Goal: Task Accomplishment & Management: Manage account settings

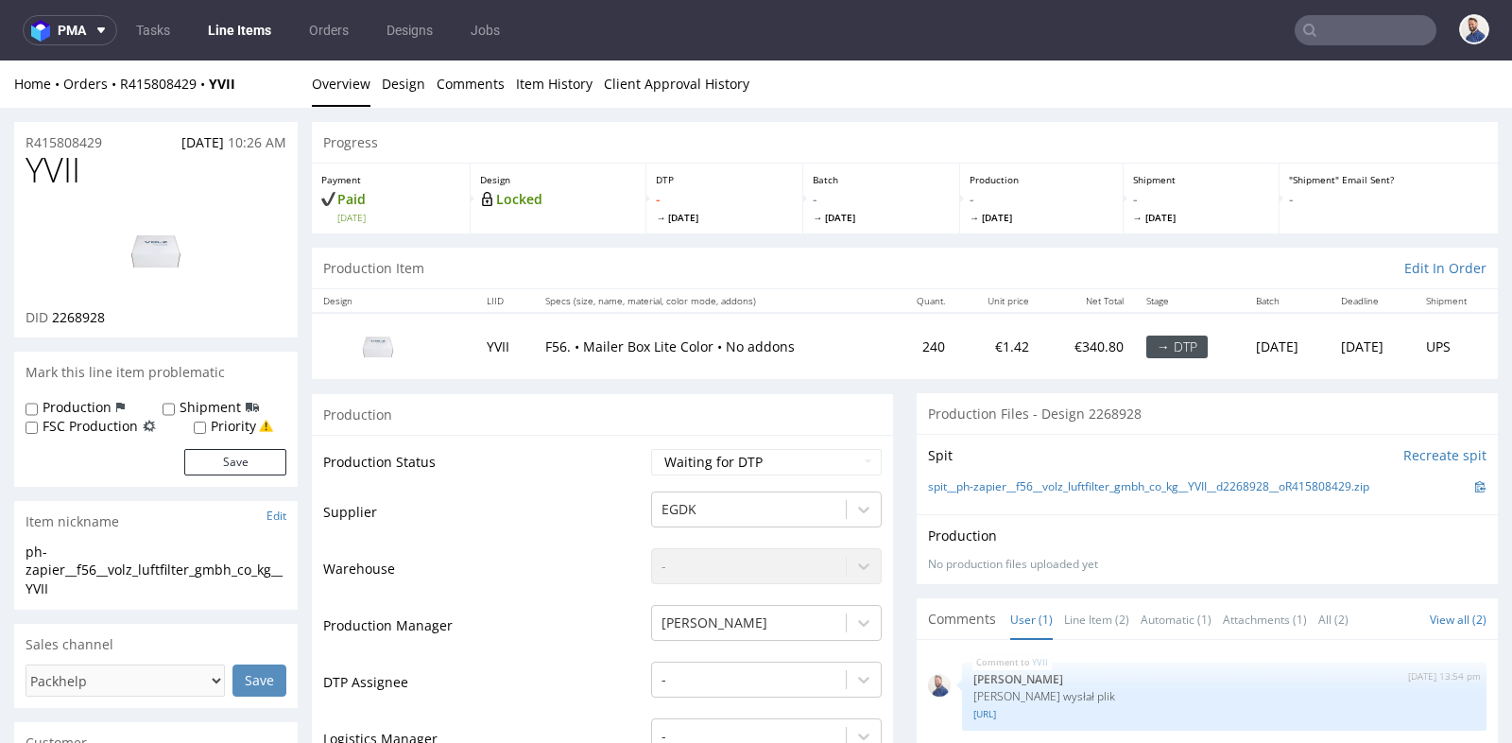
scroll to position [114, 0]
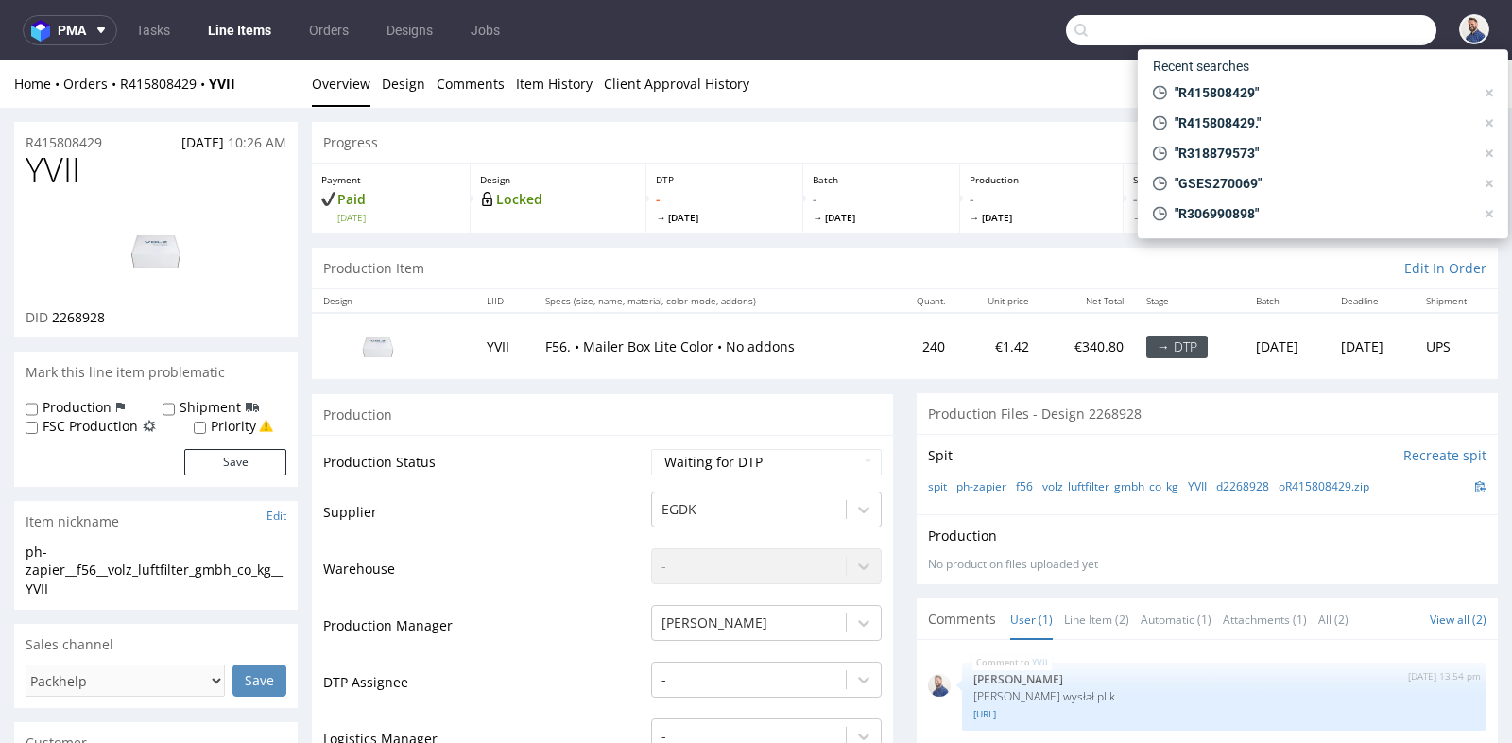
click at [1332, 39] on input "text" at bounding box center [1251, 30] width 370 height 30
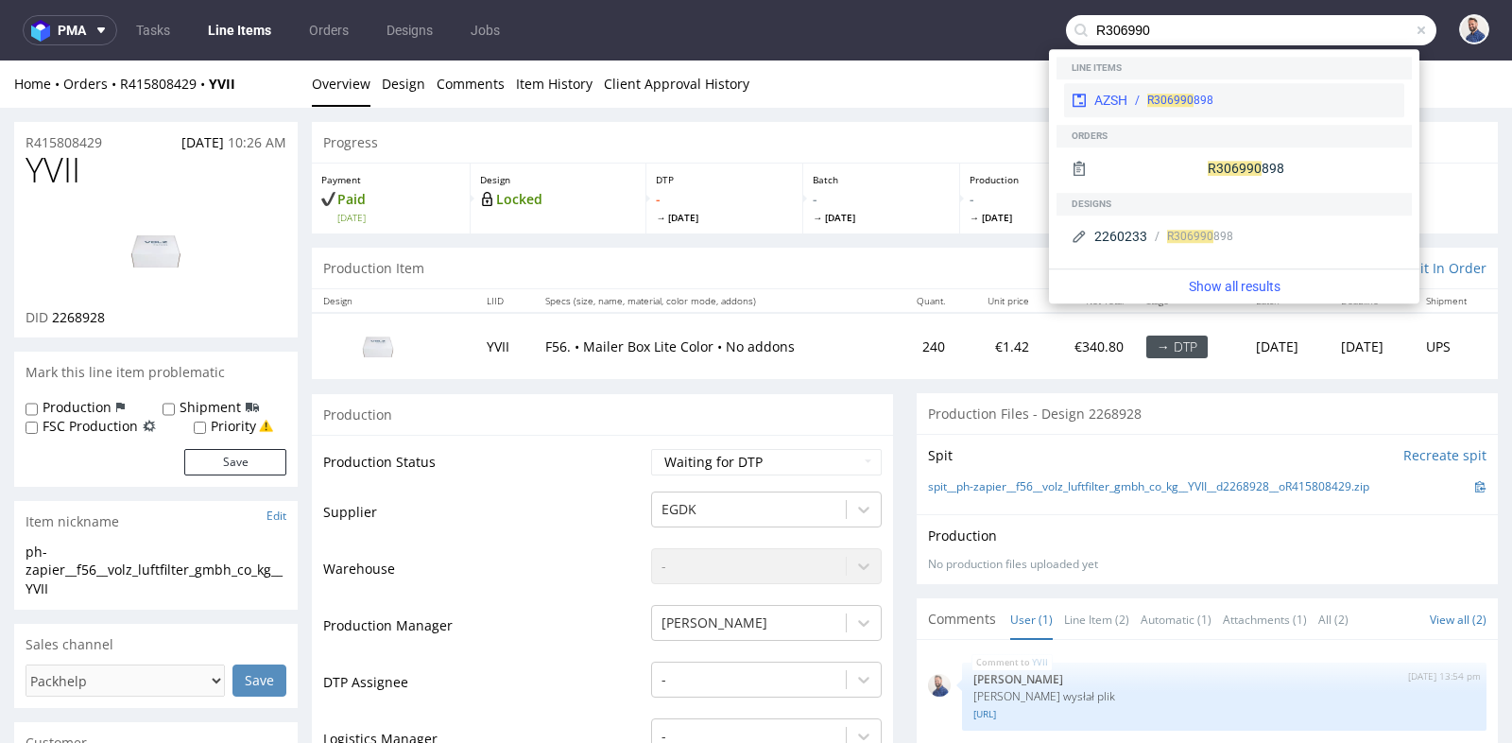
type input "R306990"
click at [1240, 105] on div "R306990 898" at bounding box center [1261, 100] width 269 height 17
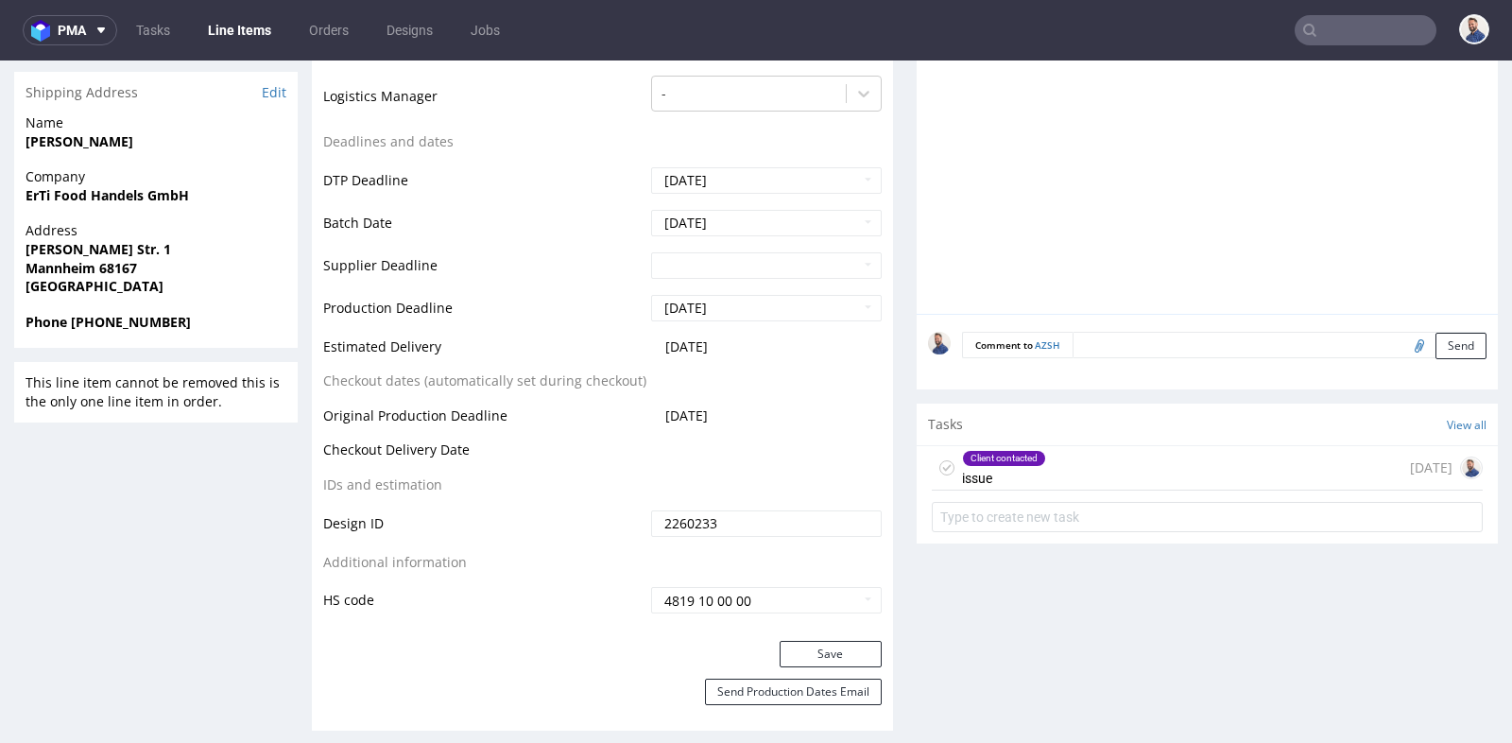
scroll to position [756, 0]
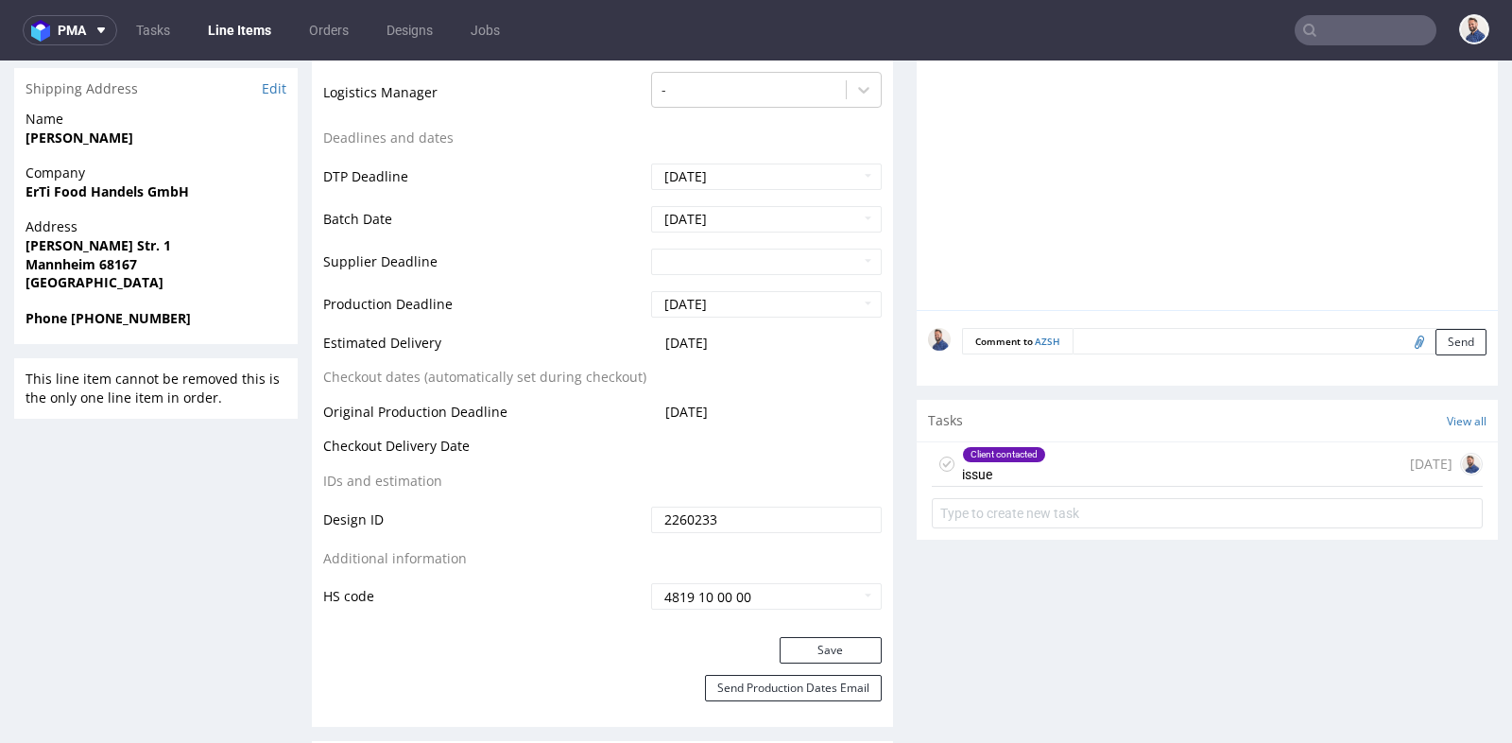
click at [1047, 472] on div "Client contacted issue [DATE]" at bounding box center [1207, 464] width 551 height 44
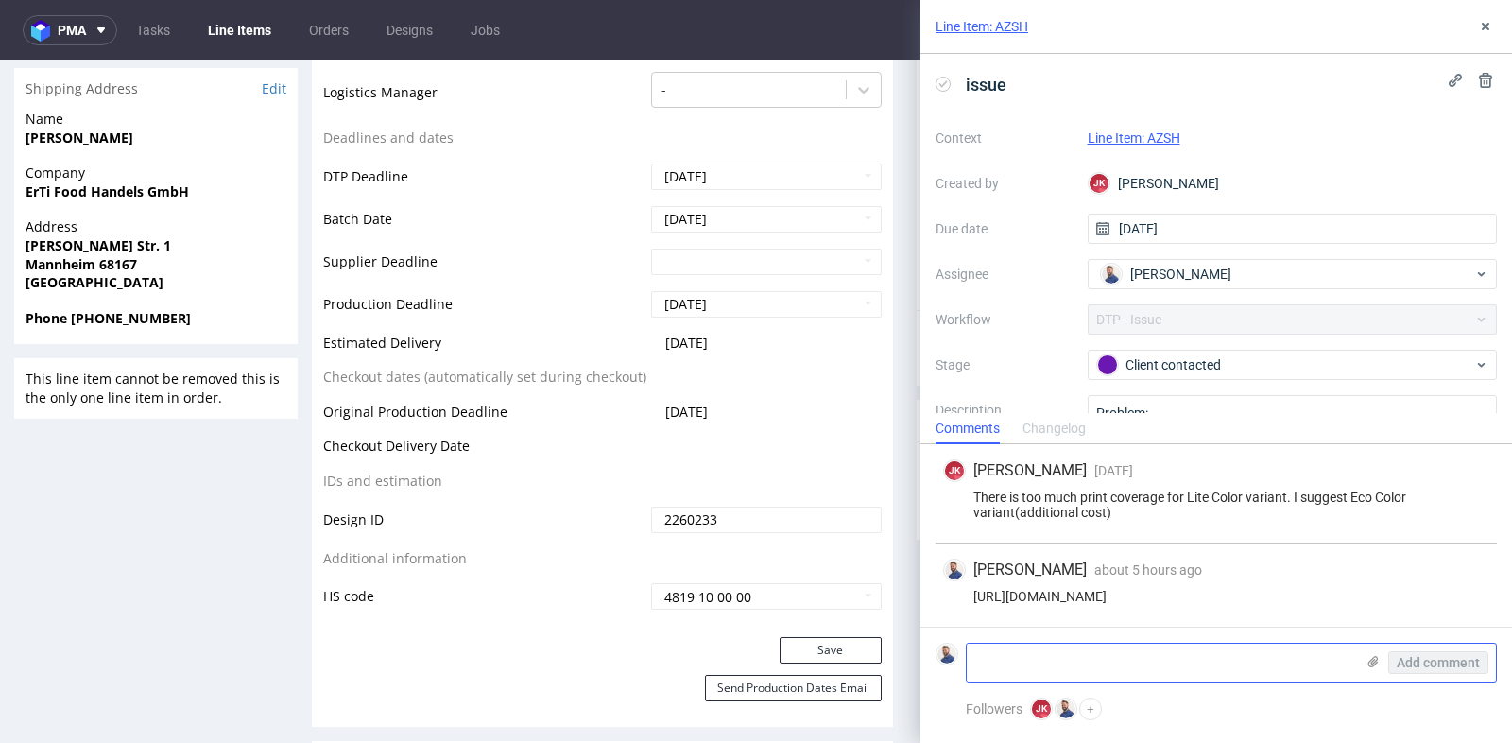
click at [1088, 648] on textarea at bounding box center [1160, 662] width 387 height 38
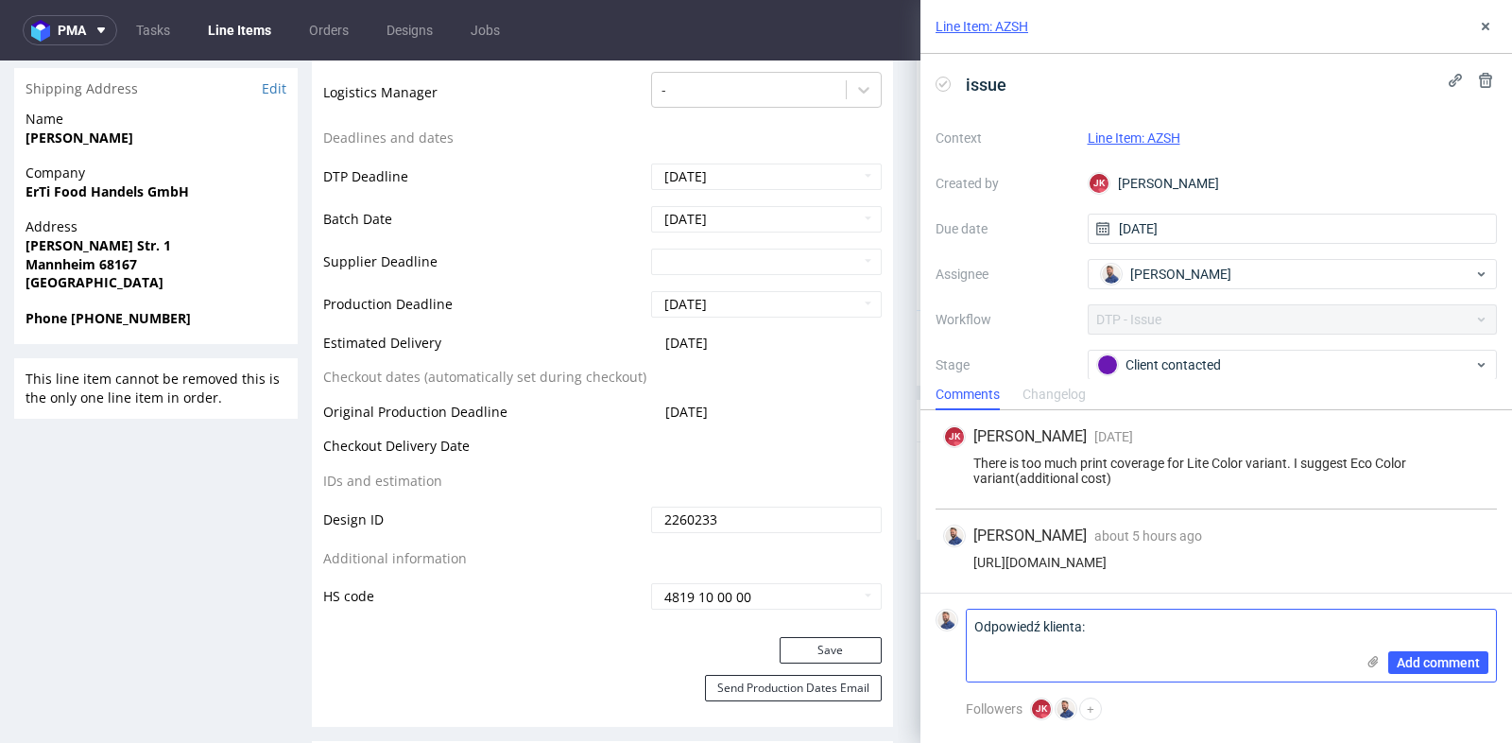
paste textarea "Proszę zachować kod szesnastkowy koloru #de271f // Pantone 485C. Logo również p…"
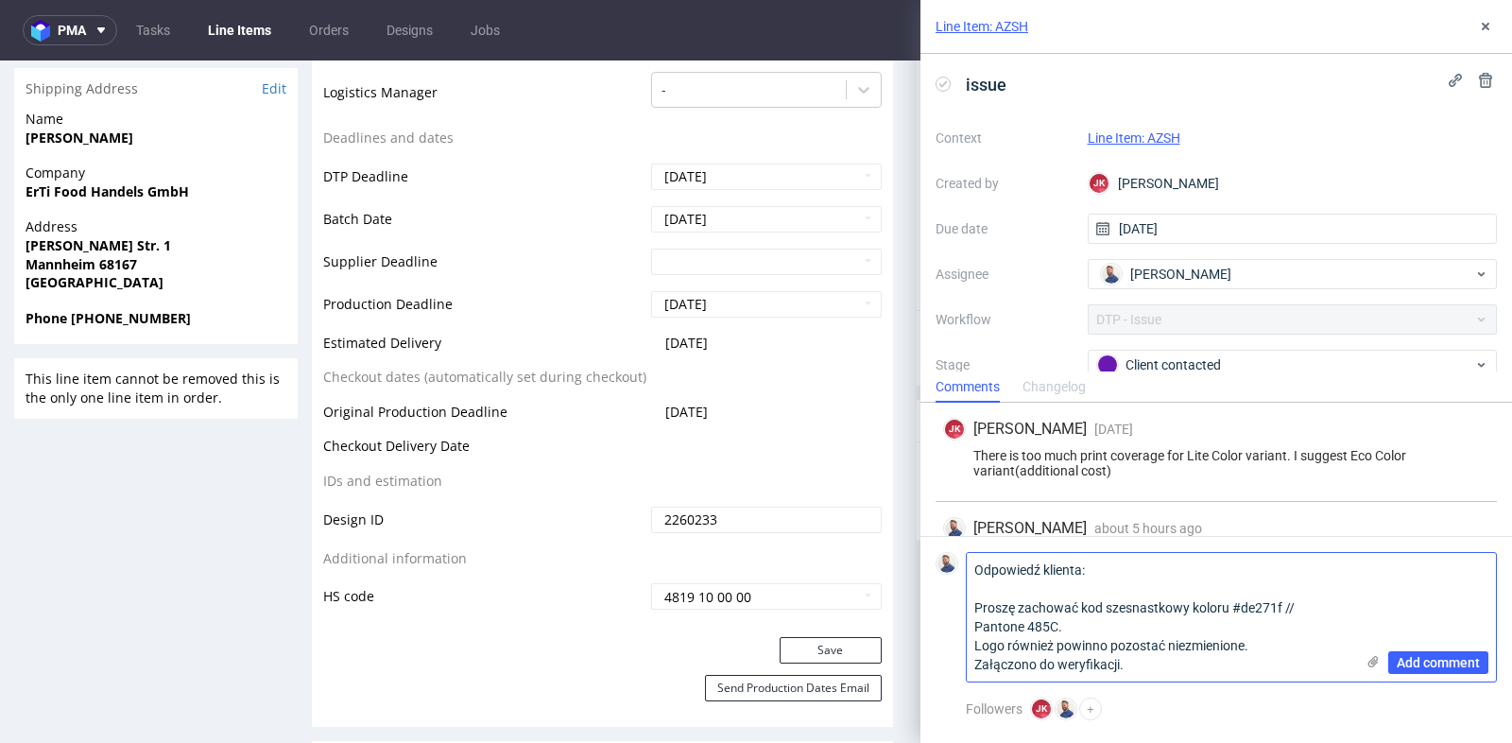
click at [977, 649] on textarea "Odpowiedź klienta: Proszę zachować kod szesnastkowy koloru #de271f // Pantone 4…" at bounding box center [1160, 617] width 387 height 129
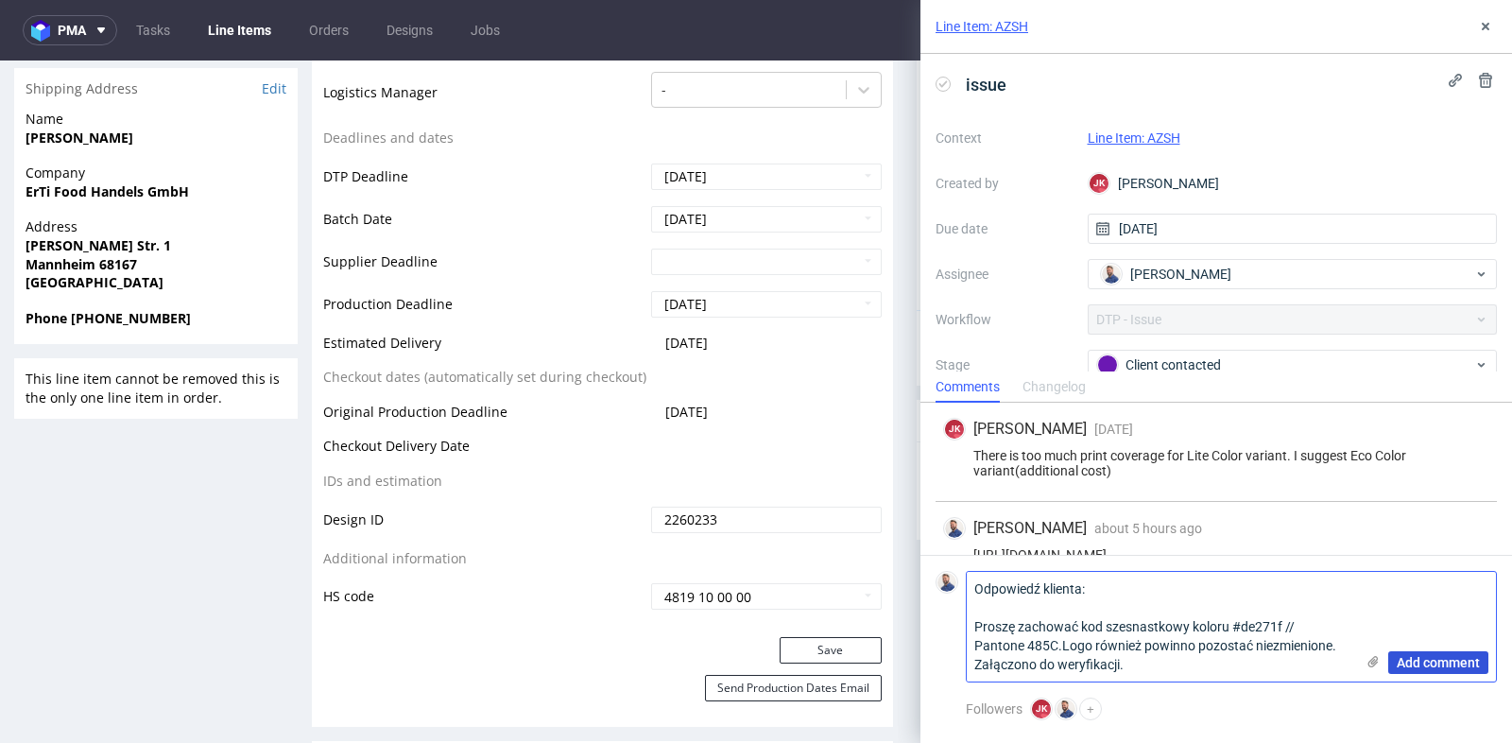
type textarea "Odpowiedź klienta: Proszę zachować kod szesnastkowy koloru #de271f // Pantone 4…"
click at [1434, 653] on button "Add comment" at bounding box center [1438, 662] width 100 height 23
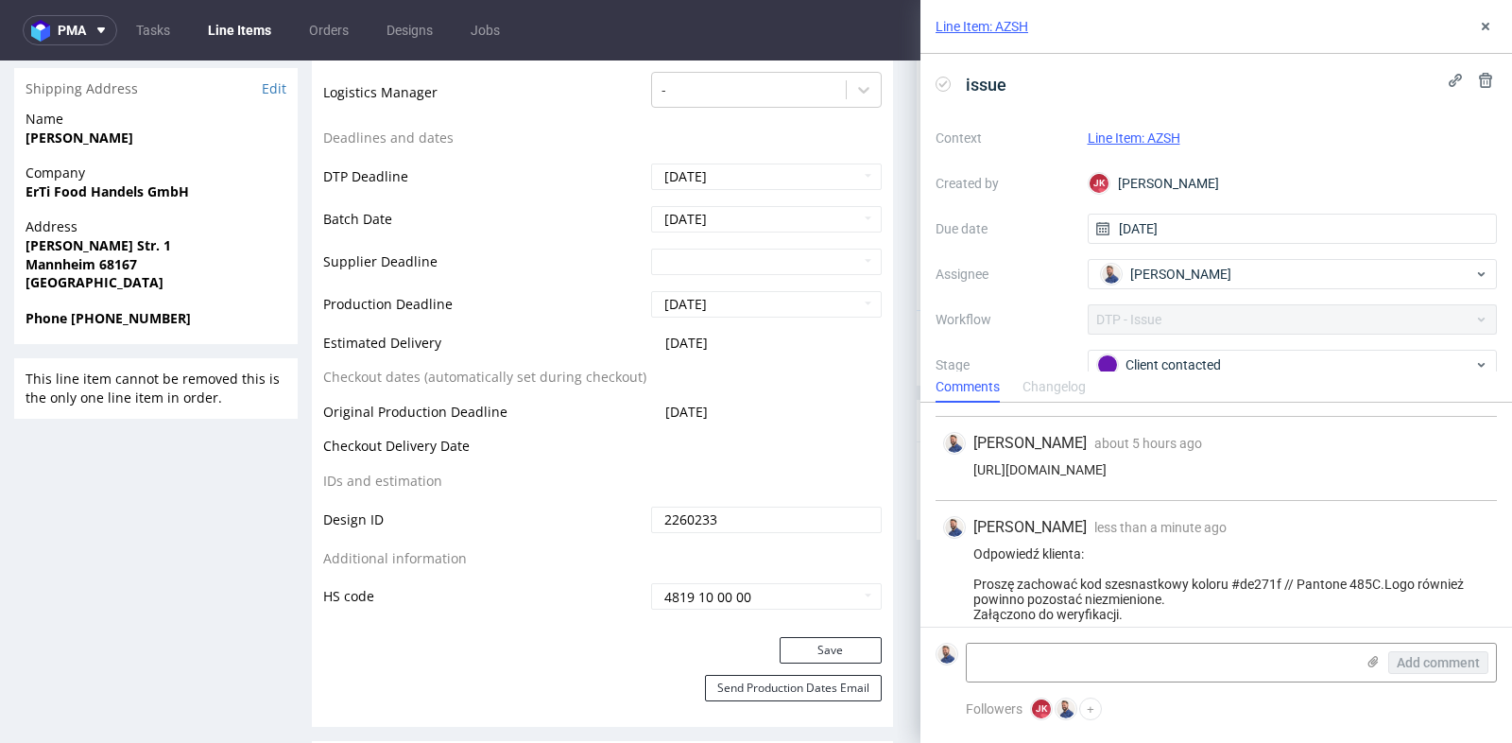
scroll to position [100, 0]
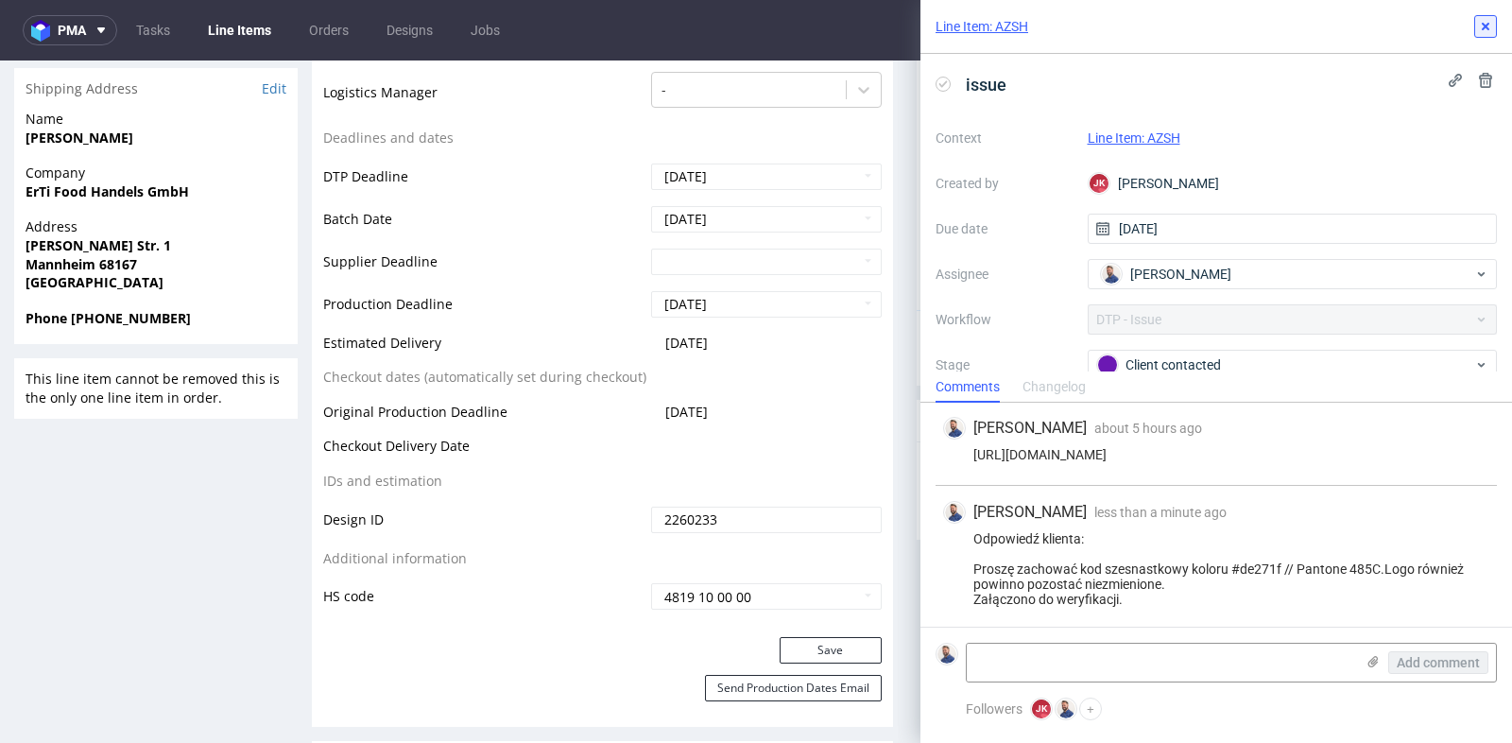
click at [1484, 24] on icon at bounding box center [1485, 26] width 15 height 15
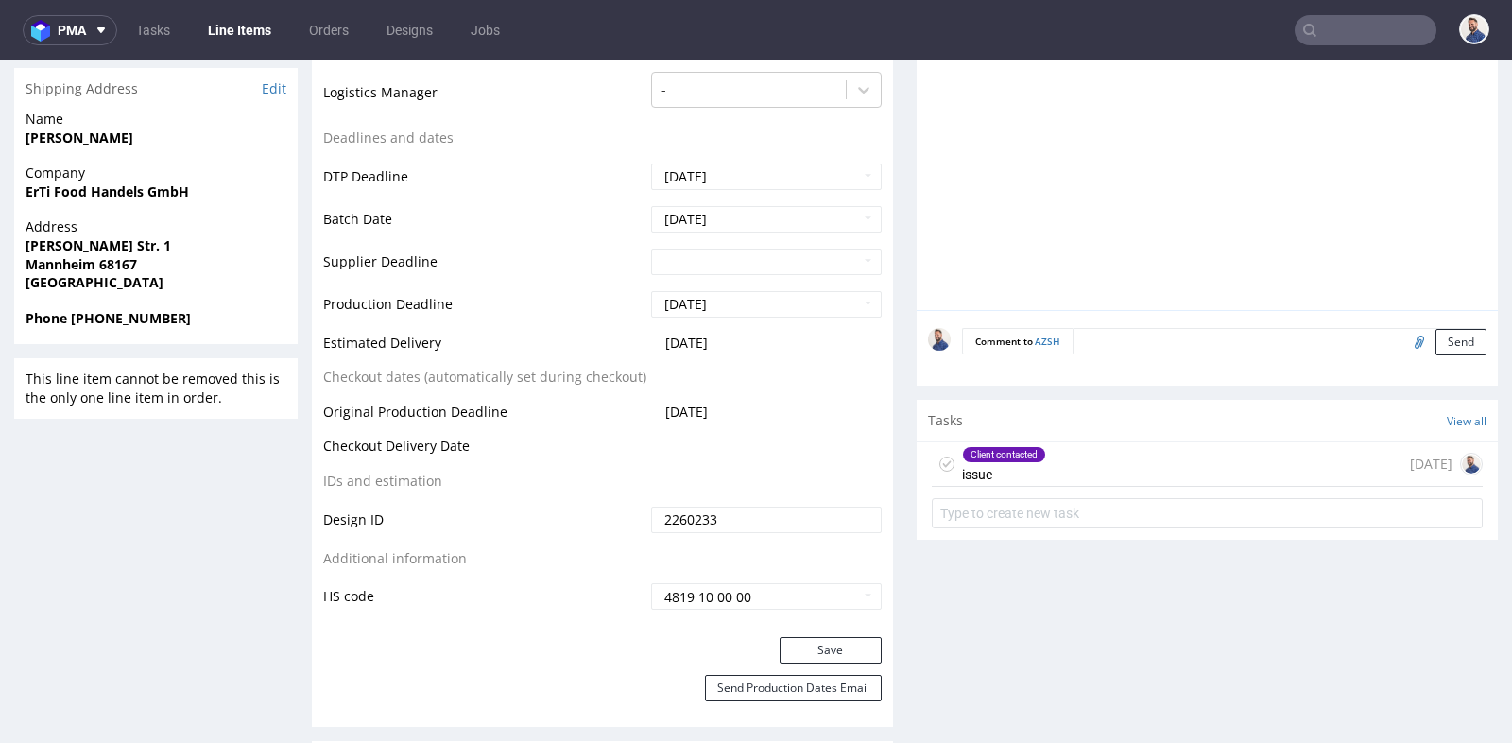
click at [876, 205] on div "Production Status Waiting for Artwork Waiting for Diecut Waiting for Mockup Wai…" at bounding box center [602, 191] width 581 height 891
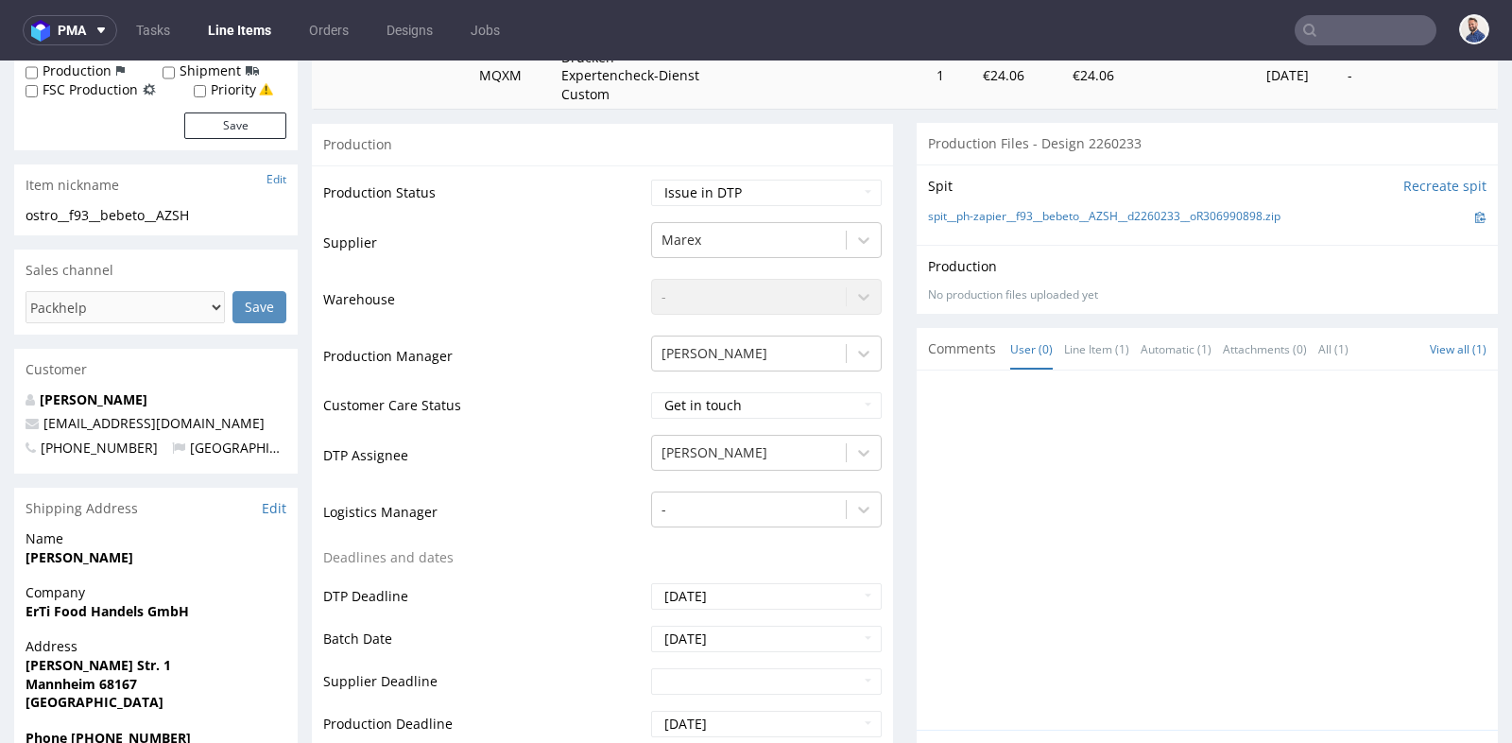
scroll to position [335, 0]
click at [848, 181] on select "Waiting for Artwork Waiting for Diecut Waiting for Mockup Waiting for DTP Waiti…" at bounding box center [766, 193] width 231 height 26
select select "back_for_dtp"
click at [883, 305] on div "Production Status Waiting for Artwork Waiting for Diecut Waiting for Mockup Wai…" at bounding box center [602, 611] width 581 height 891
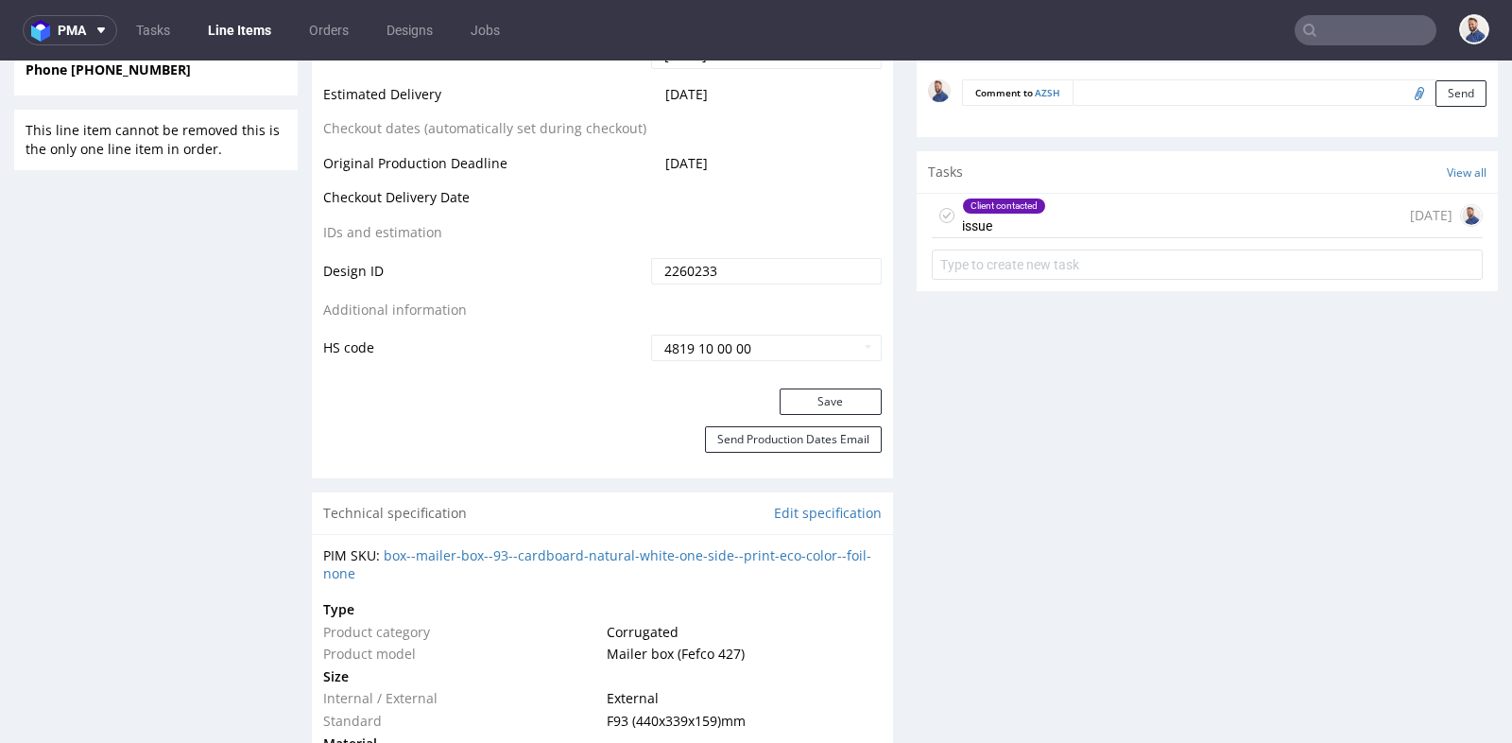
scroll to position [1007, 0]
click at [840, 391] on button "Save" at bounding box center [831, 399] width 102 height 26
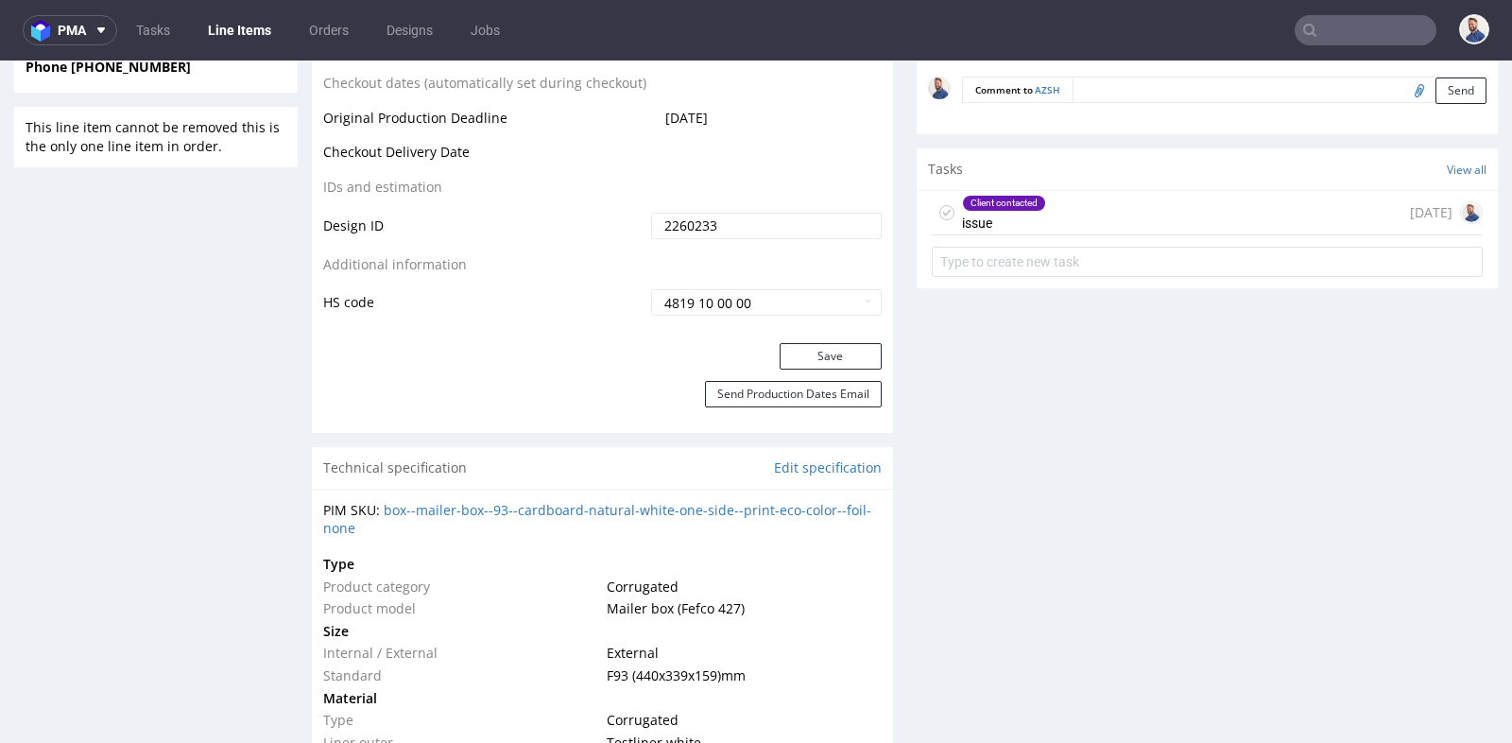
click at [1150, 217] on div "Client contacted issue [DATE]" at bounding box center [1207, 213] width 551 height 44
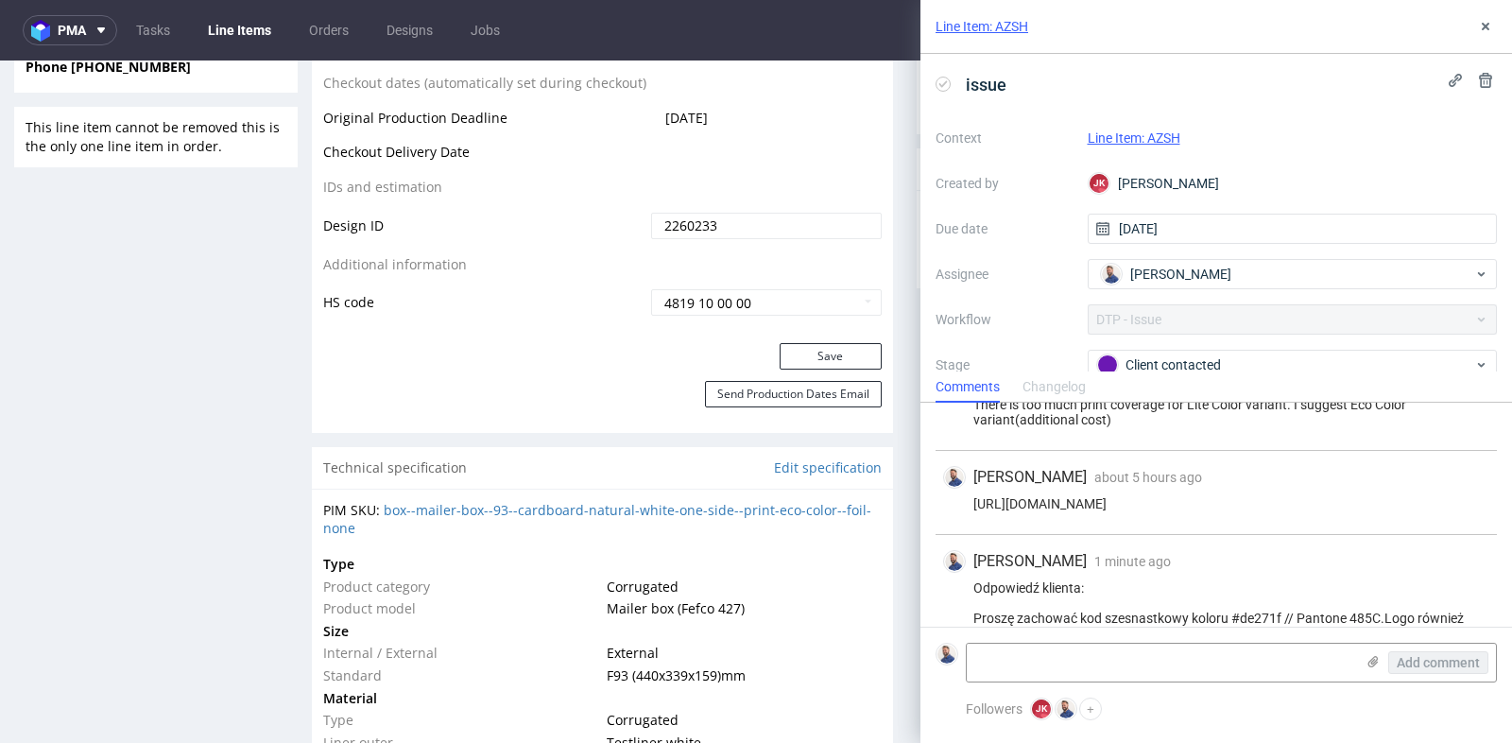
scroll to position [100, 0]
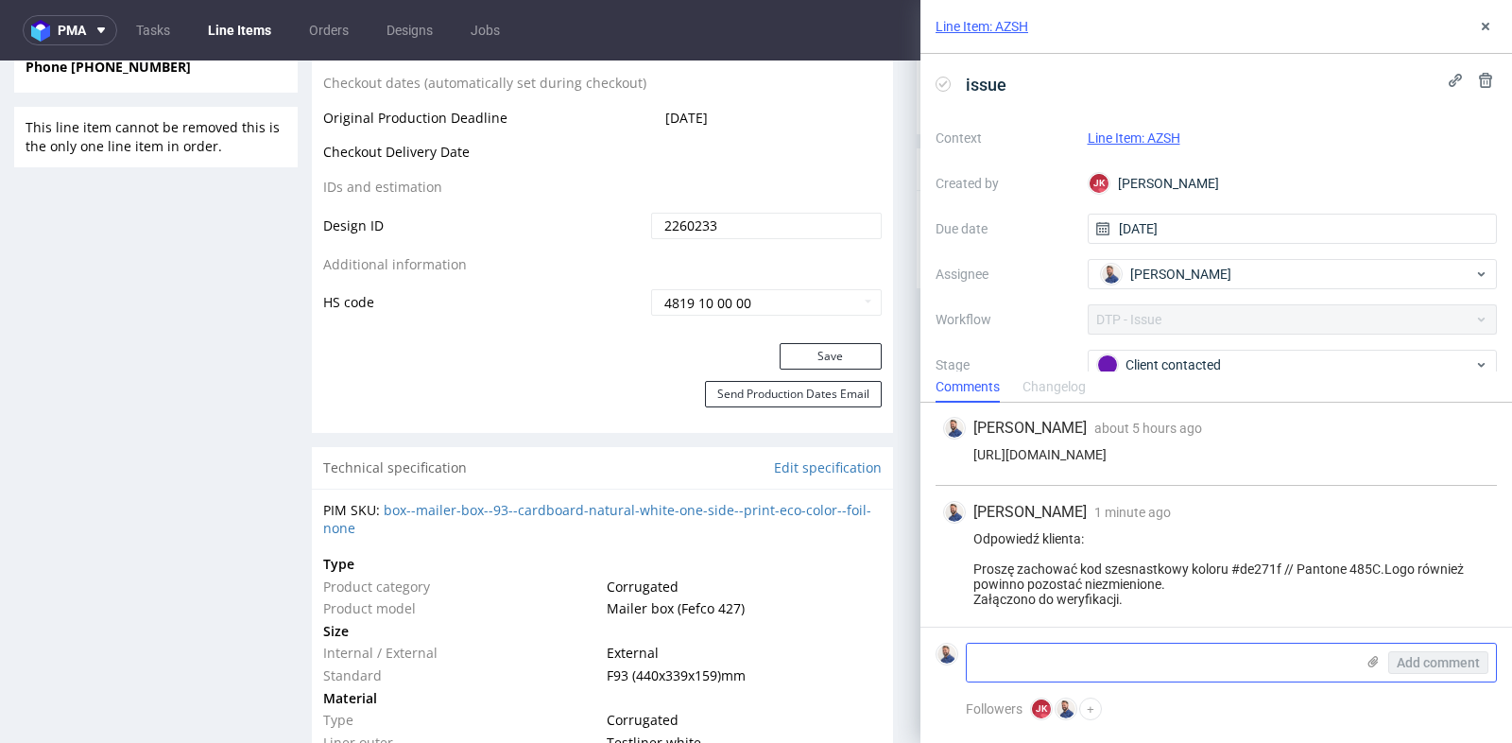
click at [1373, 662] on use at bounding box center [1373, 661] width 10 height 11
click at [0, 0] on input "file" at bounding box center [0, 0] width 0 height 0
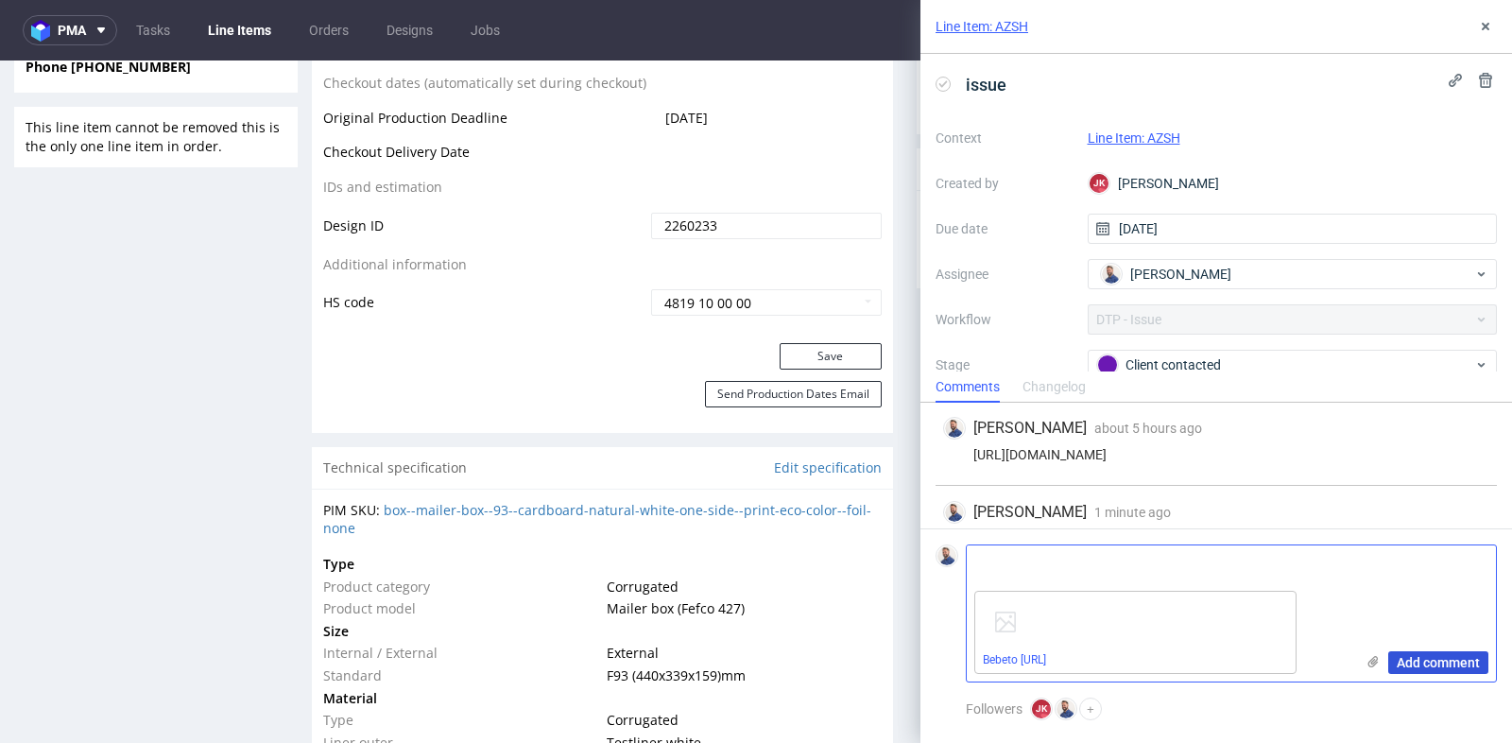
click at [1459, 654] on button "Add comment" at bounding box center [1438, 662] width 100 height 23
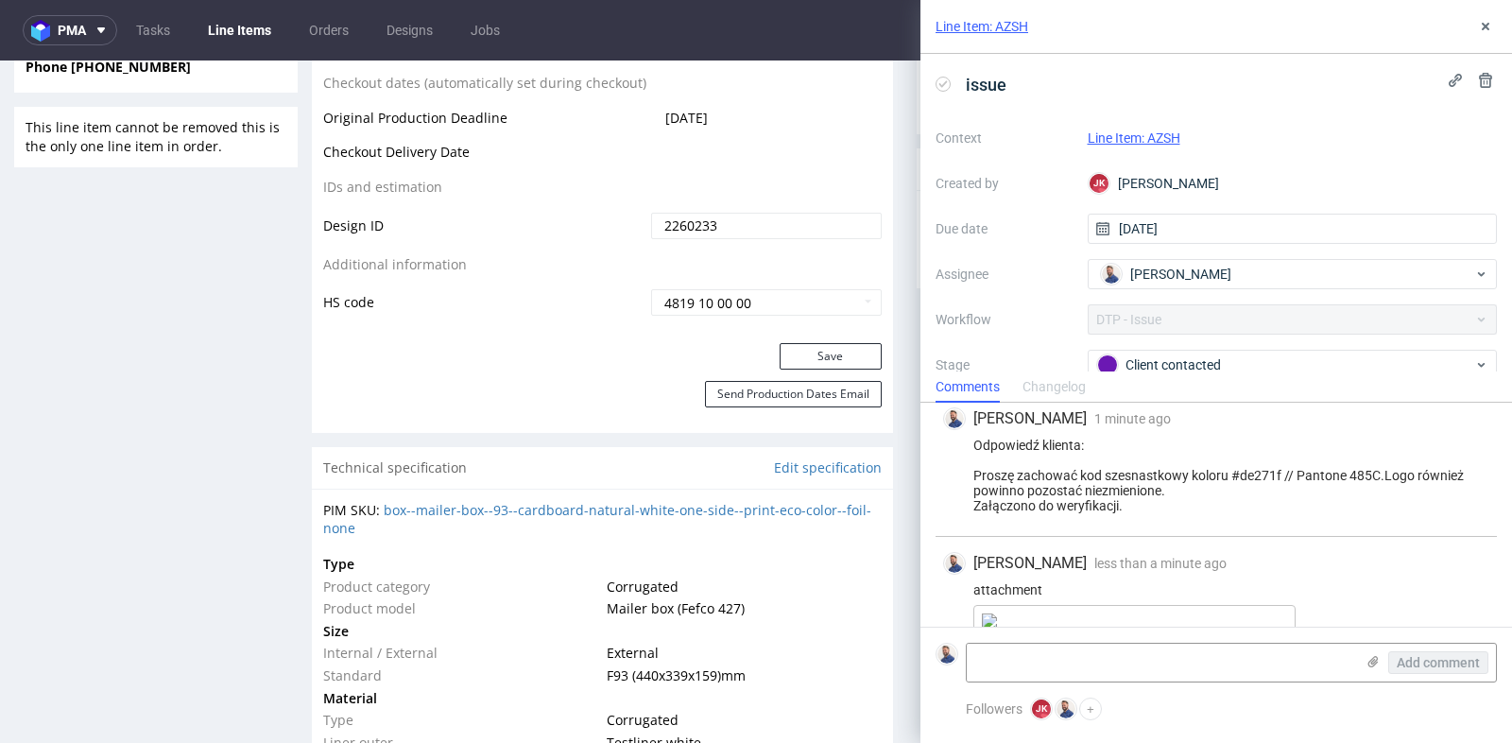
scroll to position [266, 0]
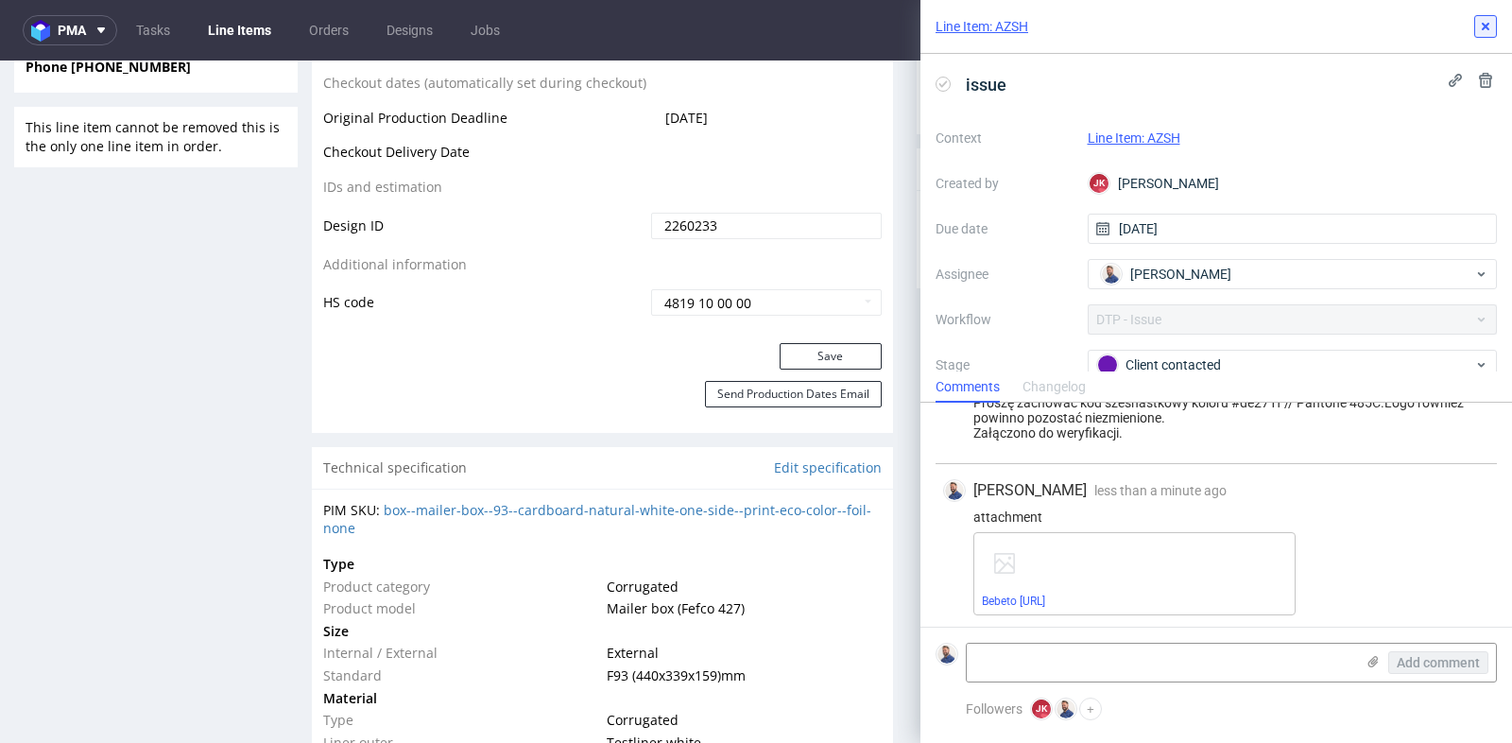
click at [1488, 26] on icon at bounding box center [1485, 26] width 15 height 15
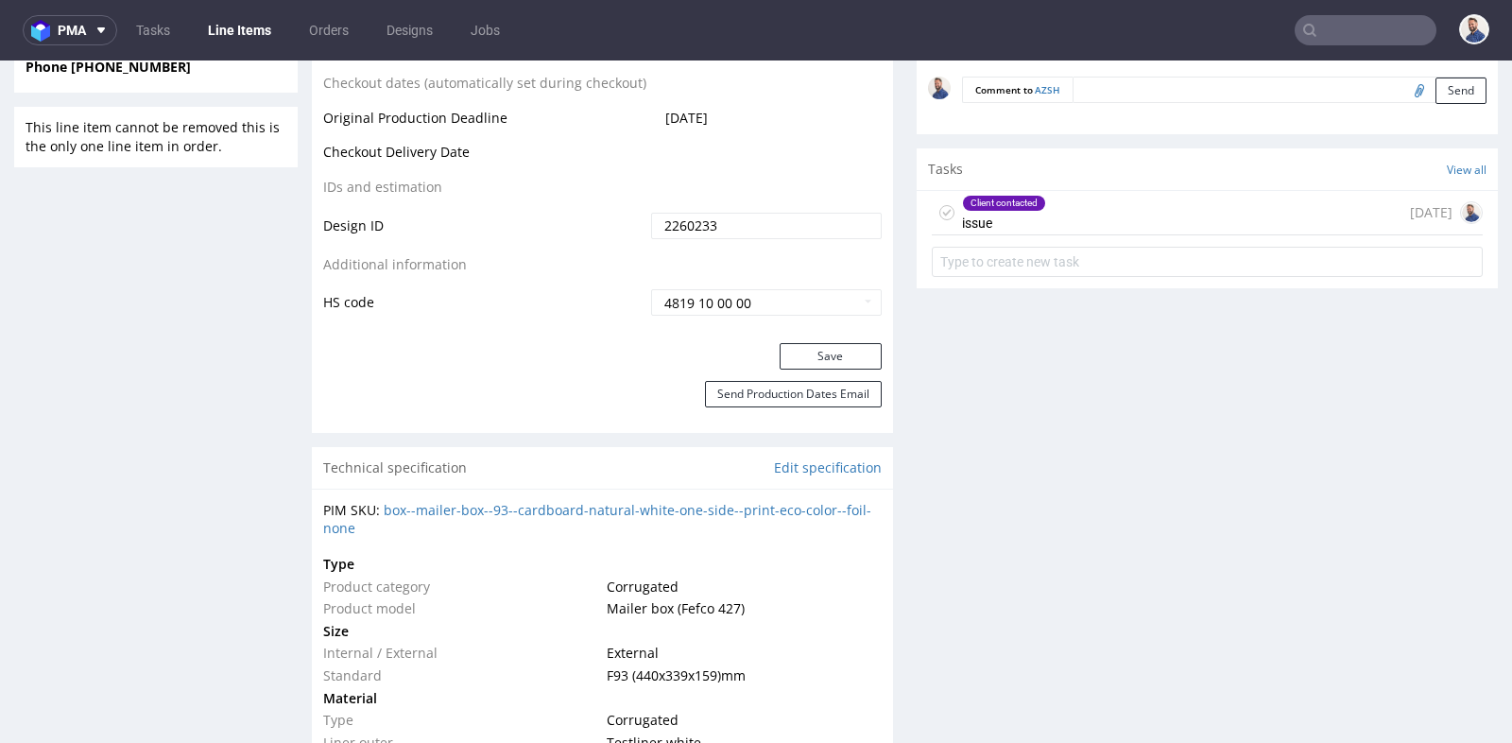
click at [1316, 28] on input "text" at bounding box center [1366, 30] width 142 height 30
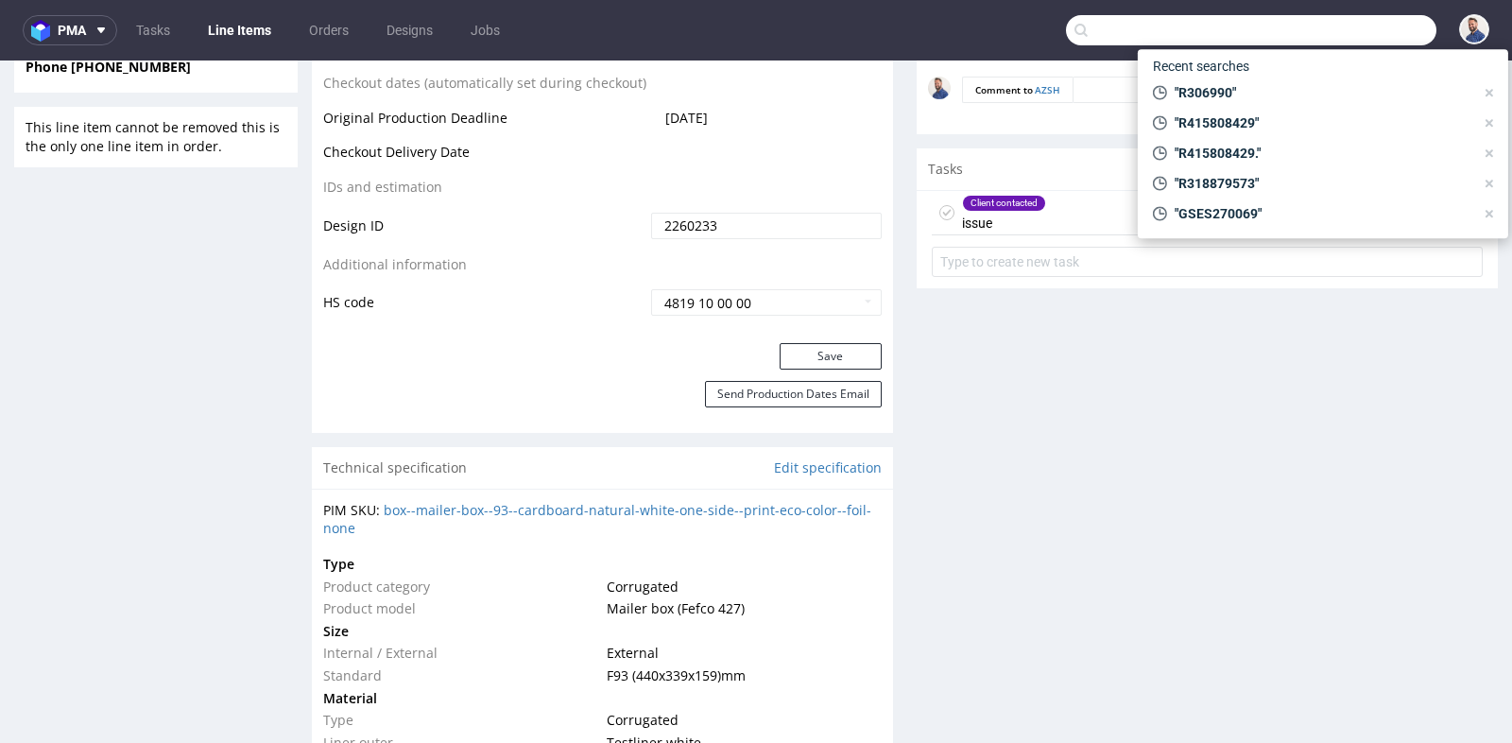
paste input "[EMAIL_ADDRESS][DOMAIN_NAME]"
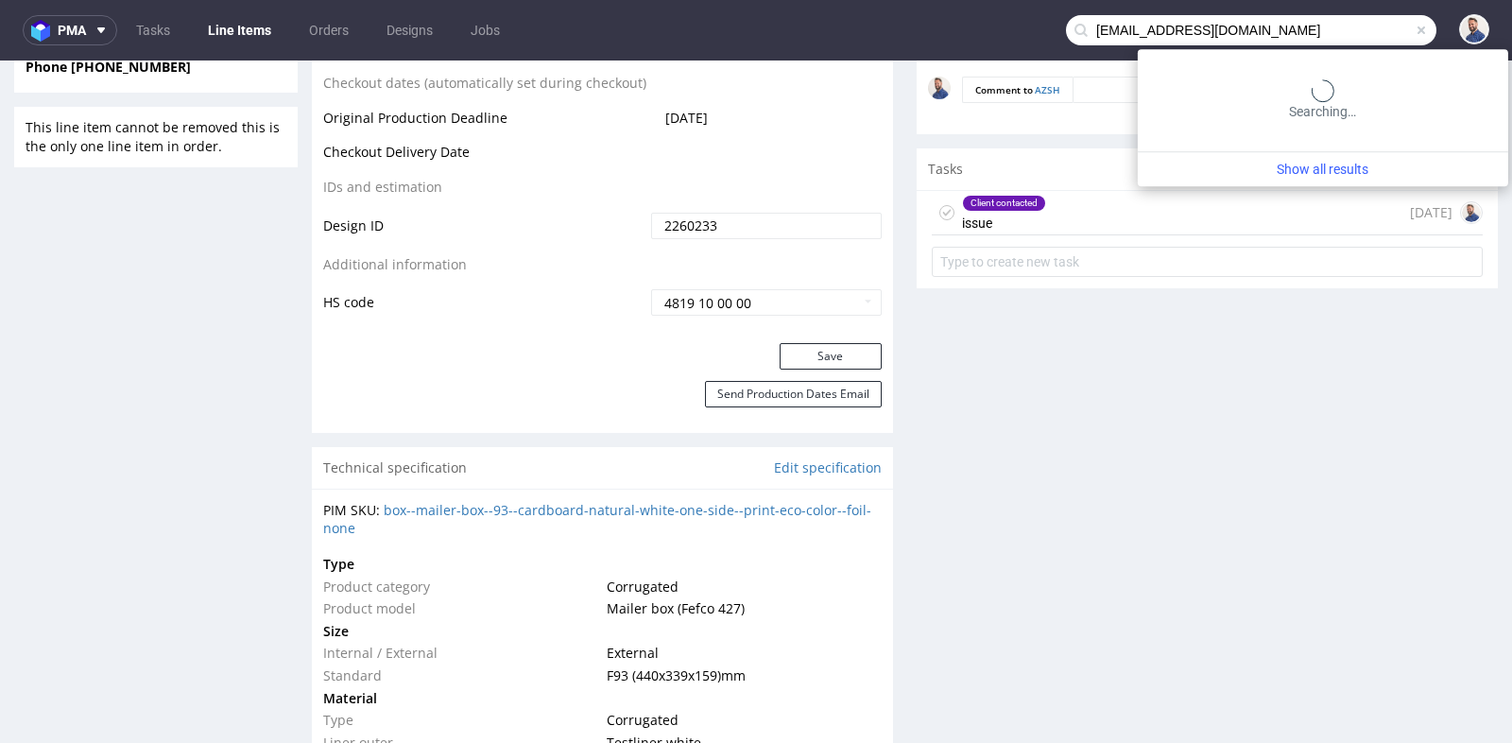
type input "[EMAIL_ADDRESS][DOMAIN_NAME]"
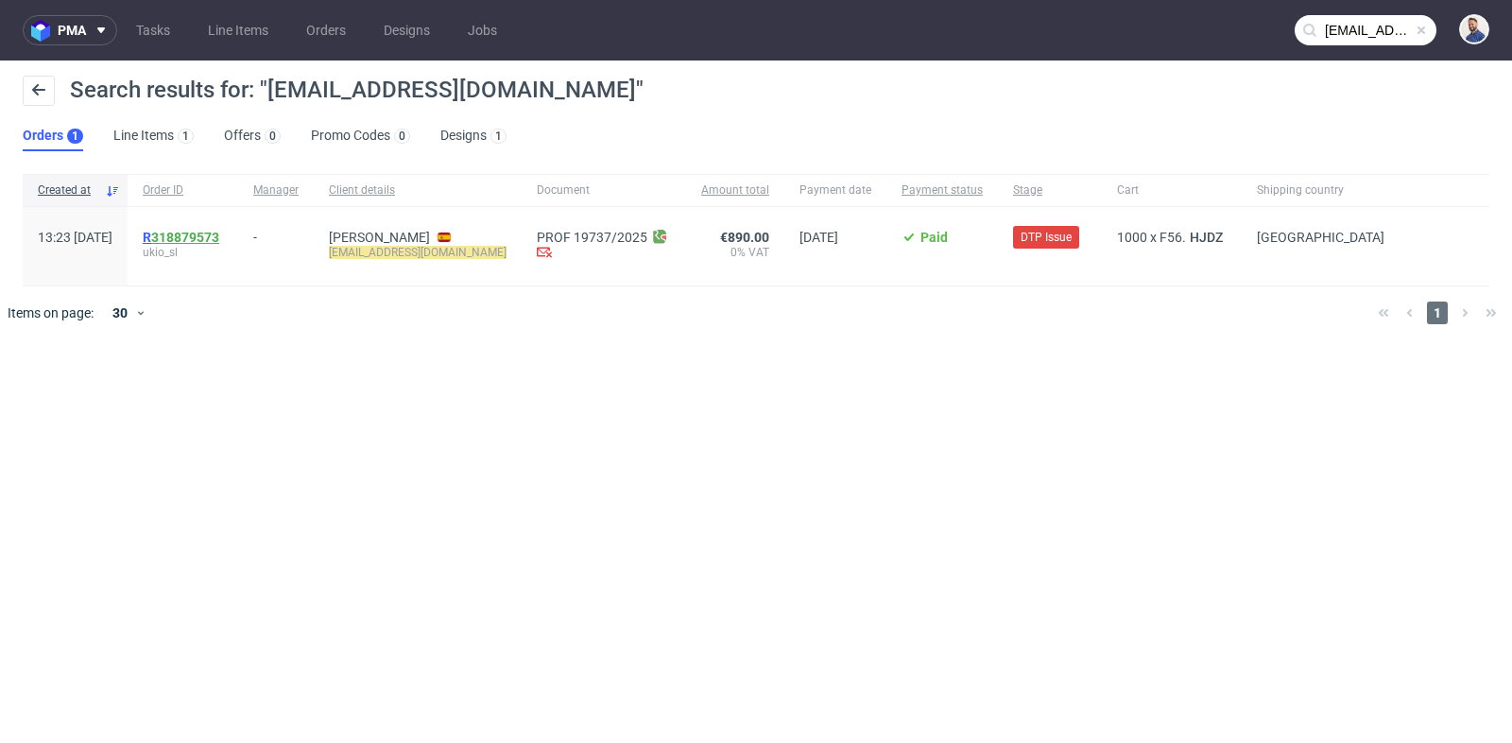
click at [219, 235] on link "318879573" at bounding box center [185, 237] width 68 height 15
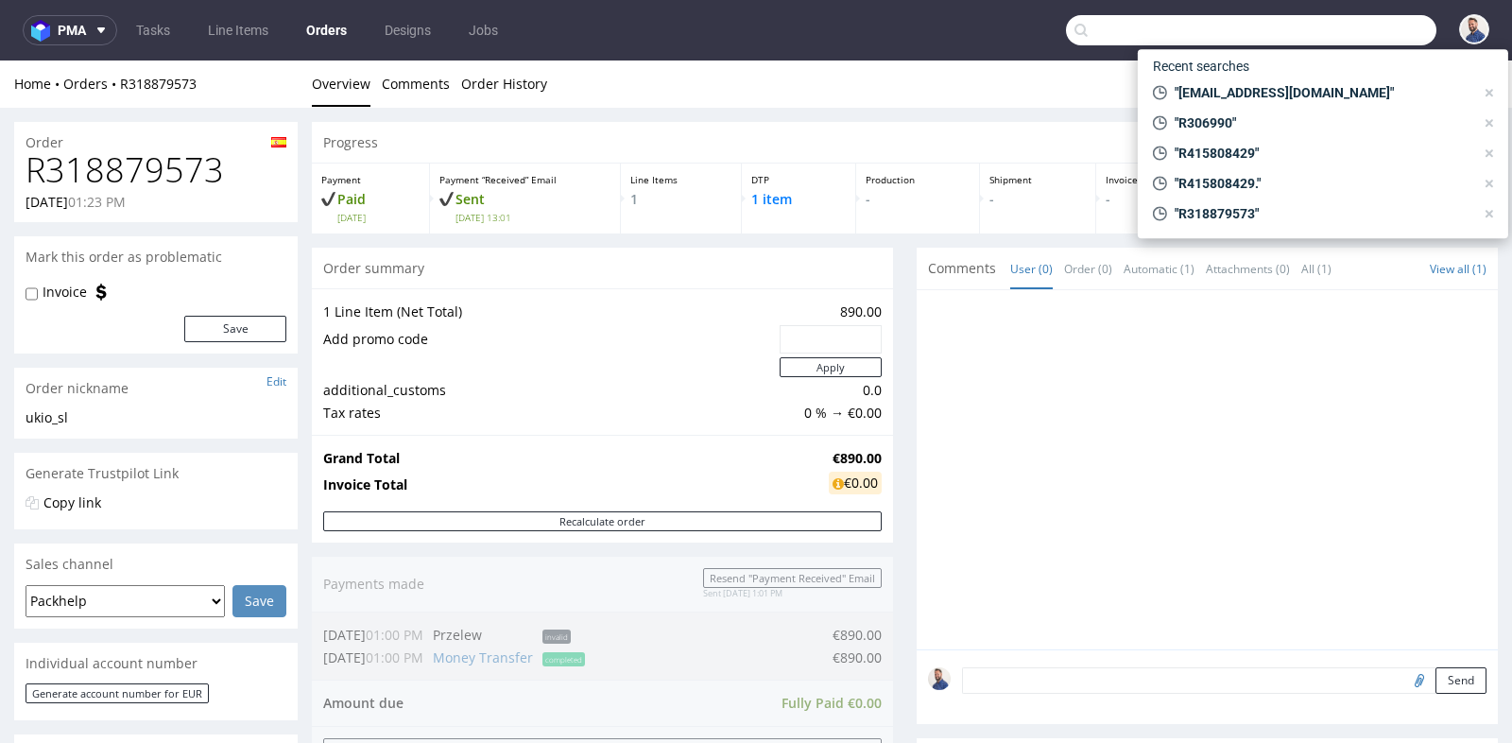
click at [1335, 38] on input "text" at bounding box center [1251, 30] width 370 height 30
click at [1282, 93] on span ""[EMAIL_ADDRESS][DOMAIN_NAME]"" at bounding box center [1320, 92] width 307 height 19
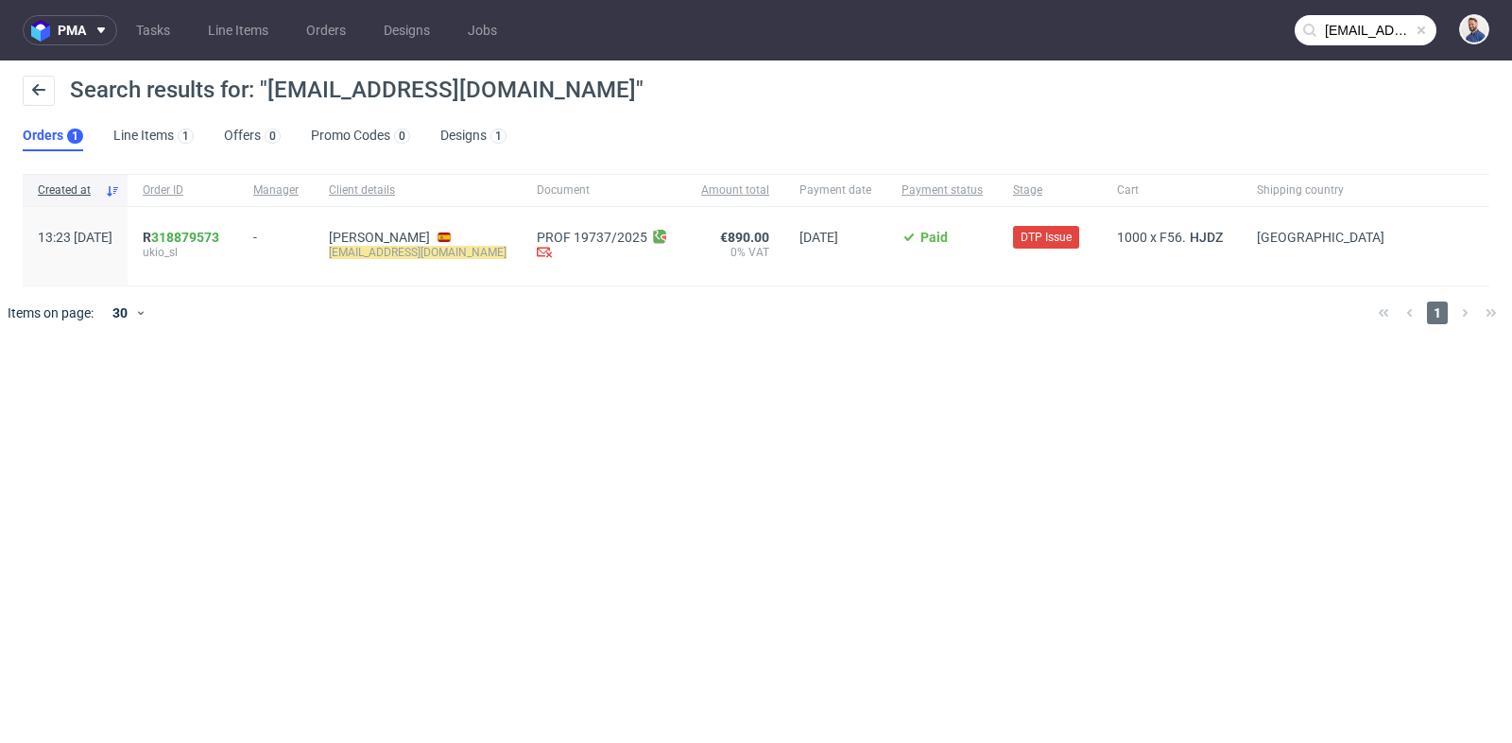
click at [1370, 29] on input "[EMAIL_ADDRESS][DOMAIN_NAME]" at bounding box center [1366, 30] width 142 height 30
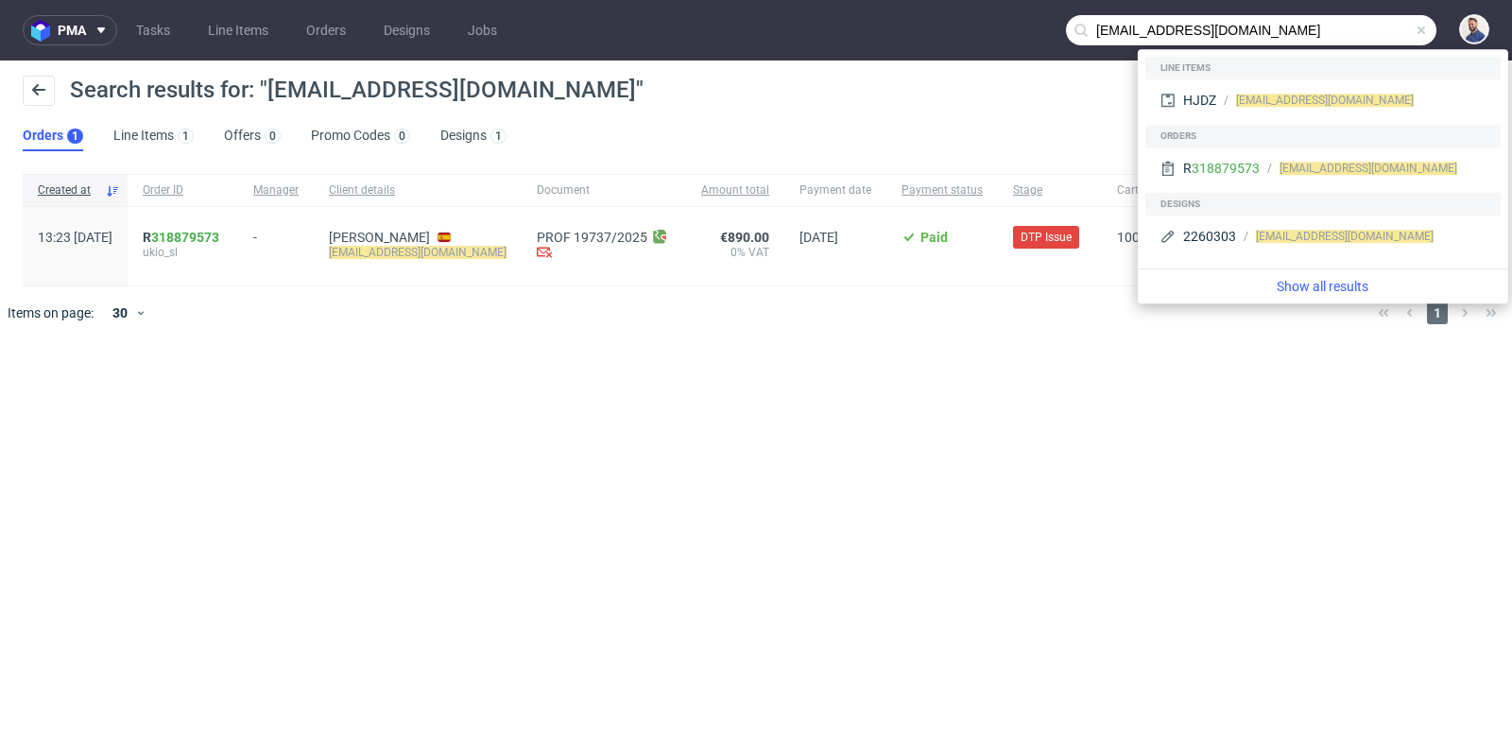
drag, startPoint x: 1146, startPoint y: 30, endPoint x: 1091, endPoint y: 27, distance: 54.9
click at [1091, 27] on input "[EMAIL_ADDRESS][DOMAIN_NAME]" at bounding box center [1251, 30] width 370 height 30
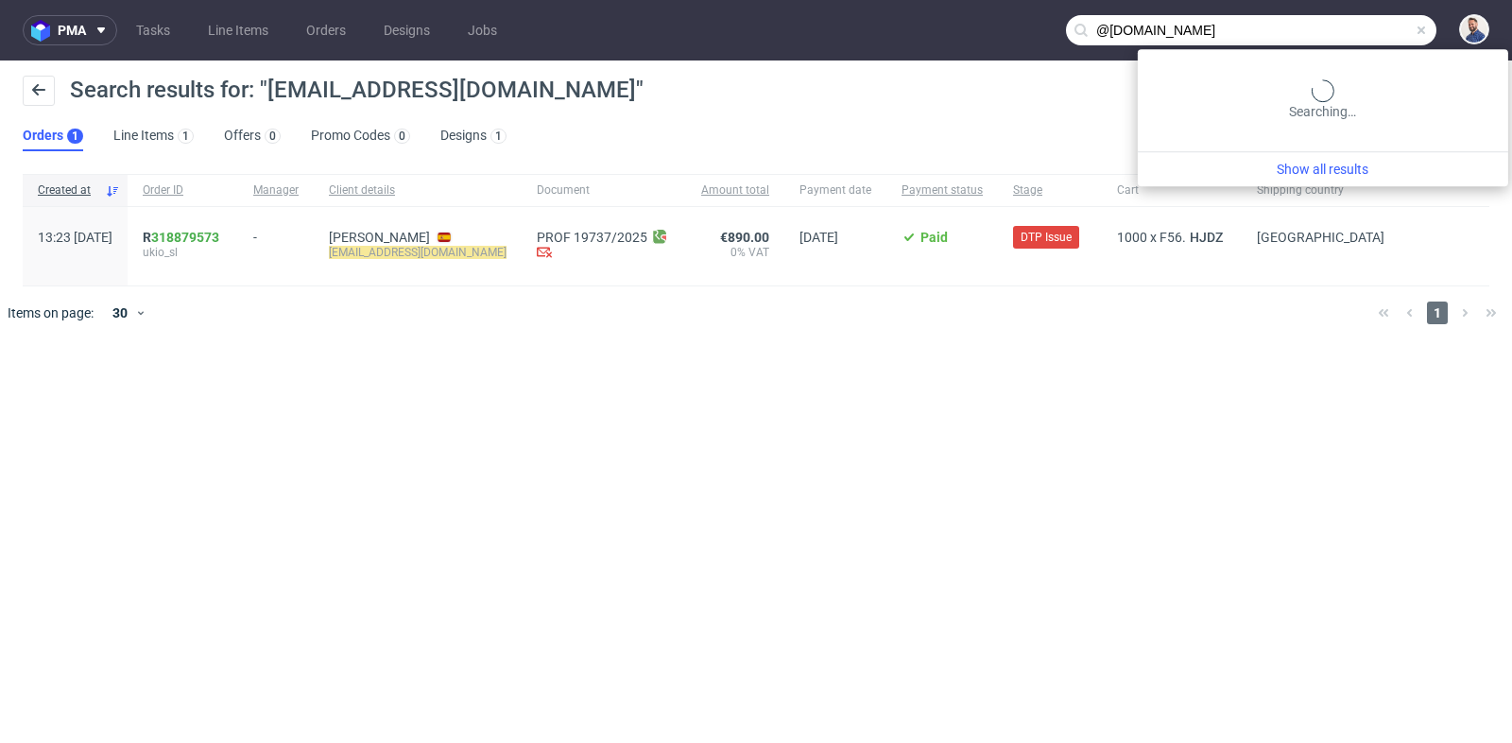
type input "@[DOMAIN_NAME]"
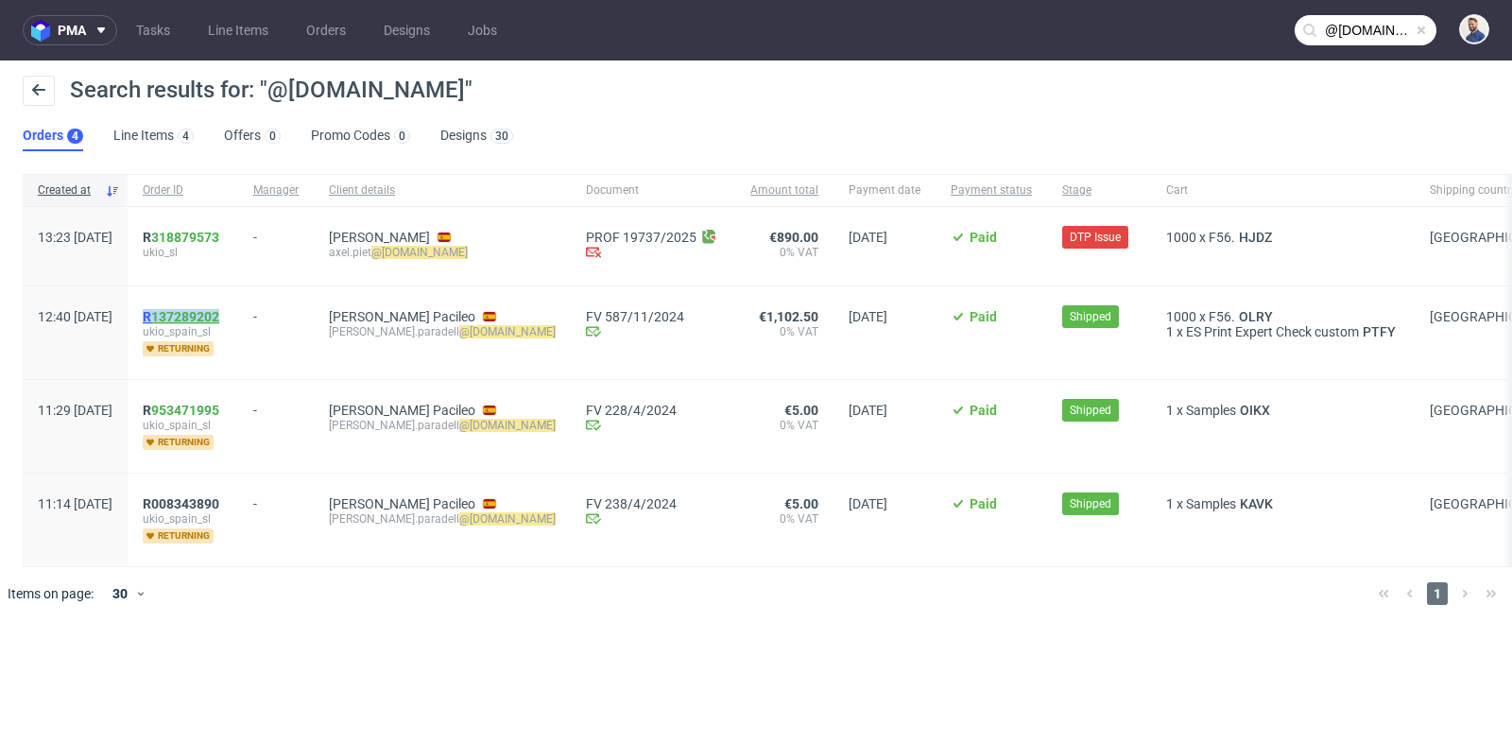
drag, startPoint x: 291, startPoint y: 320, endPoint x: 199, endPoint y: 317, distance: 91.7
click at [199, 317] on div "R 137289202 ukio_spain_sl returning" at bounding box center [183, 332] width 111 height 93
click at [219, 235] on link "318879573" at bounding box center [185, 237] width 68 height 15
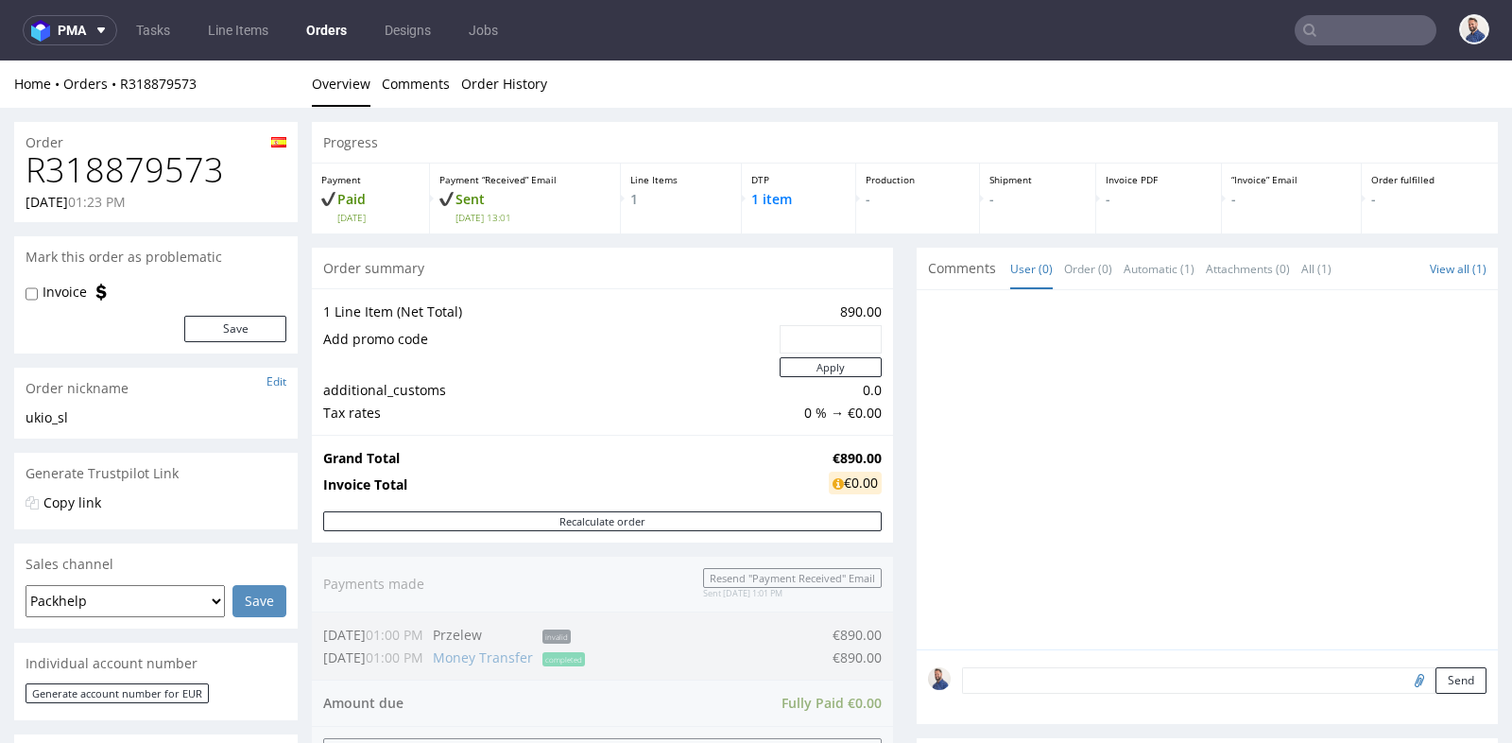
click at [900, 403] on div "Progress Payment Paid [DATE] Payment “Received” Email Sent [DATE] 13:01 Line It…" at bounding box center [905, 644] width 1186 height 1045
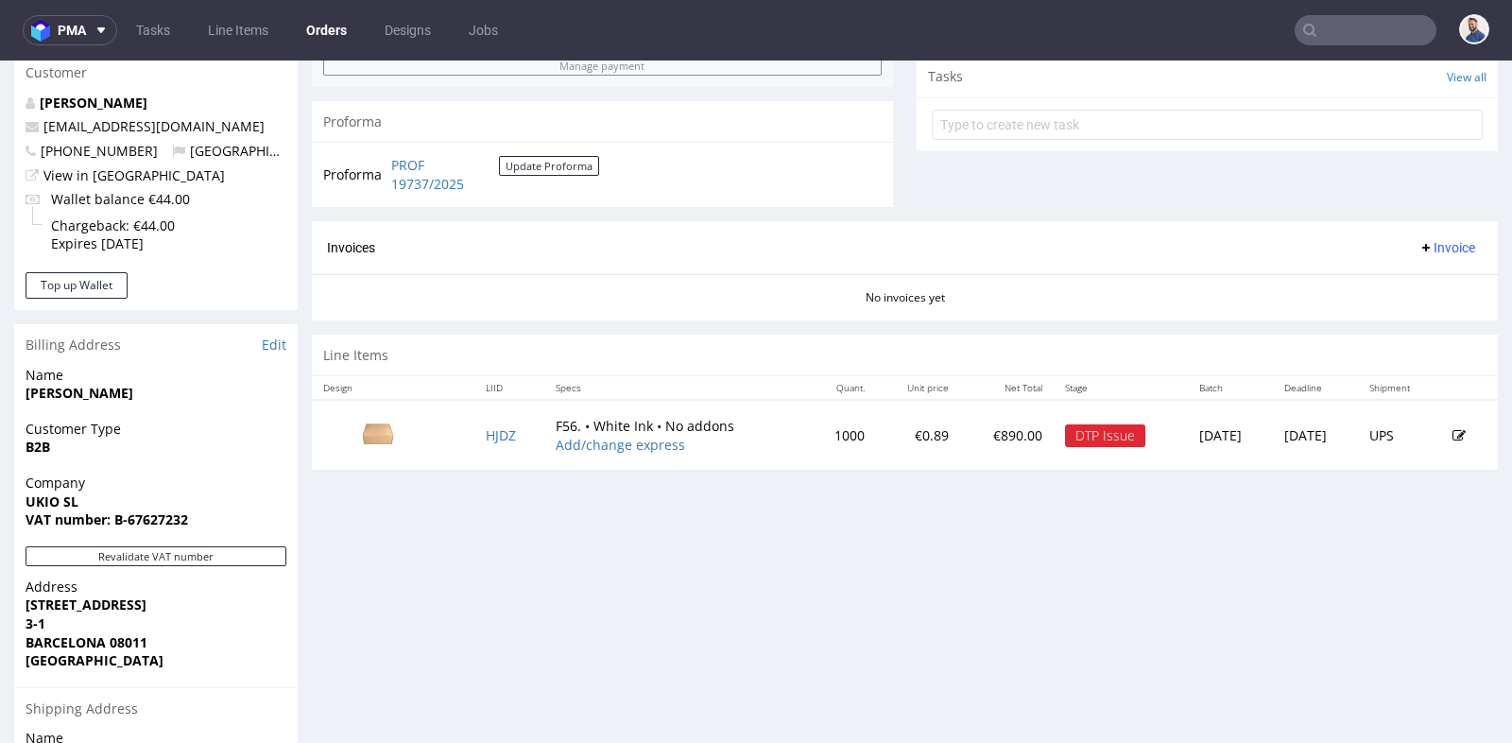
scroll to position [713, 0]
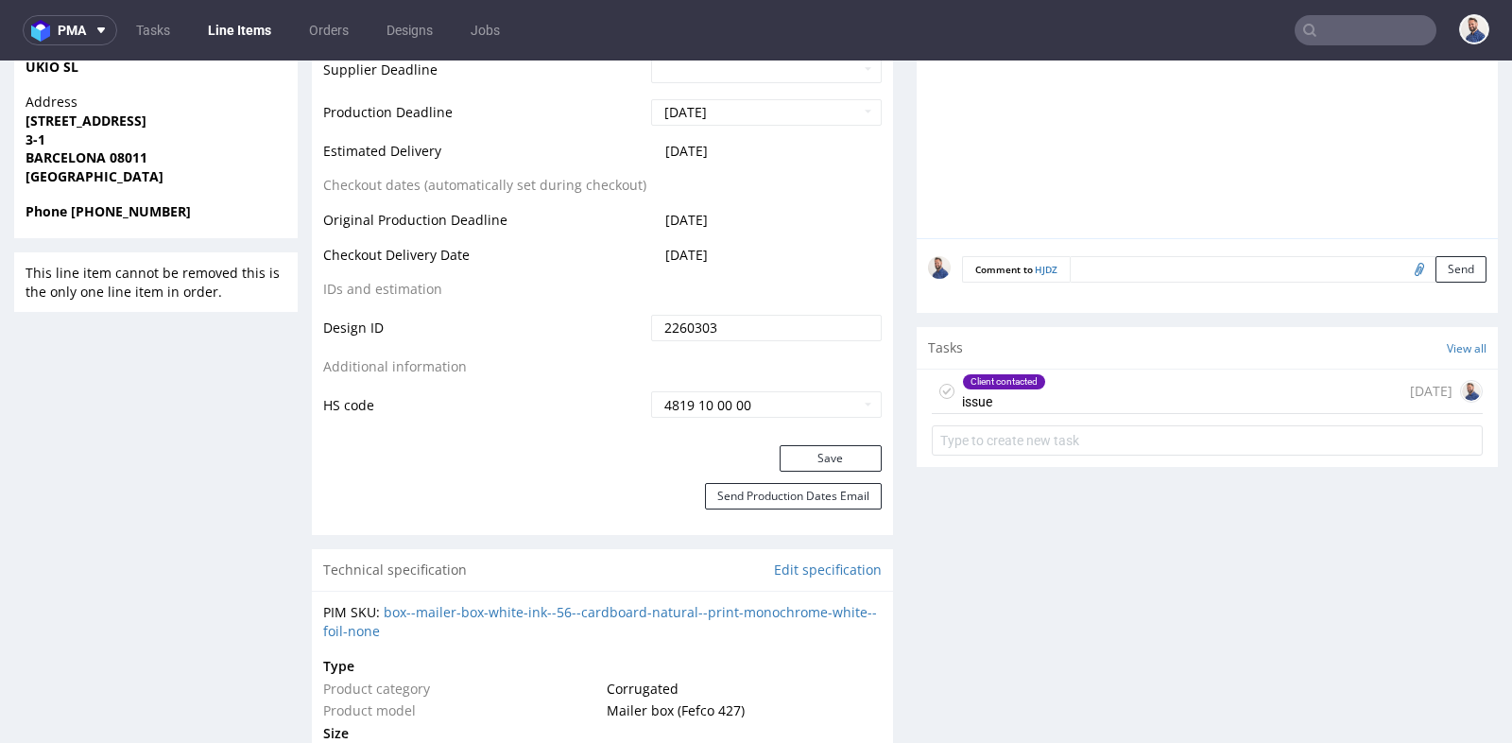
scroll to position [882, 0]
click at [1084, 386] on div "Client contacted issue [DATE]" at bounding box center [1207, 391] width 551 height 44
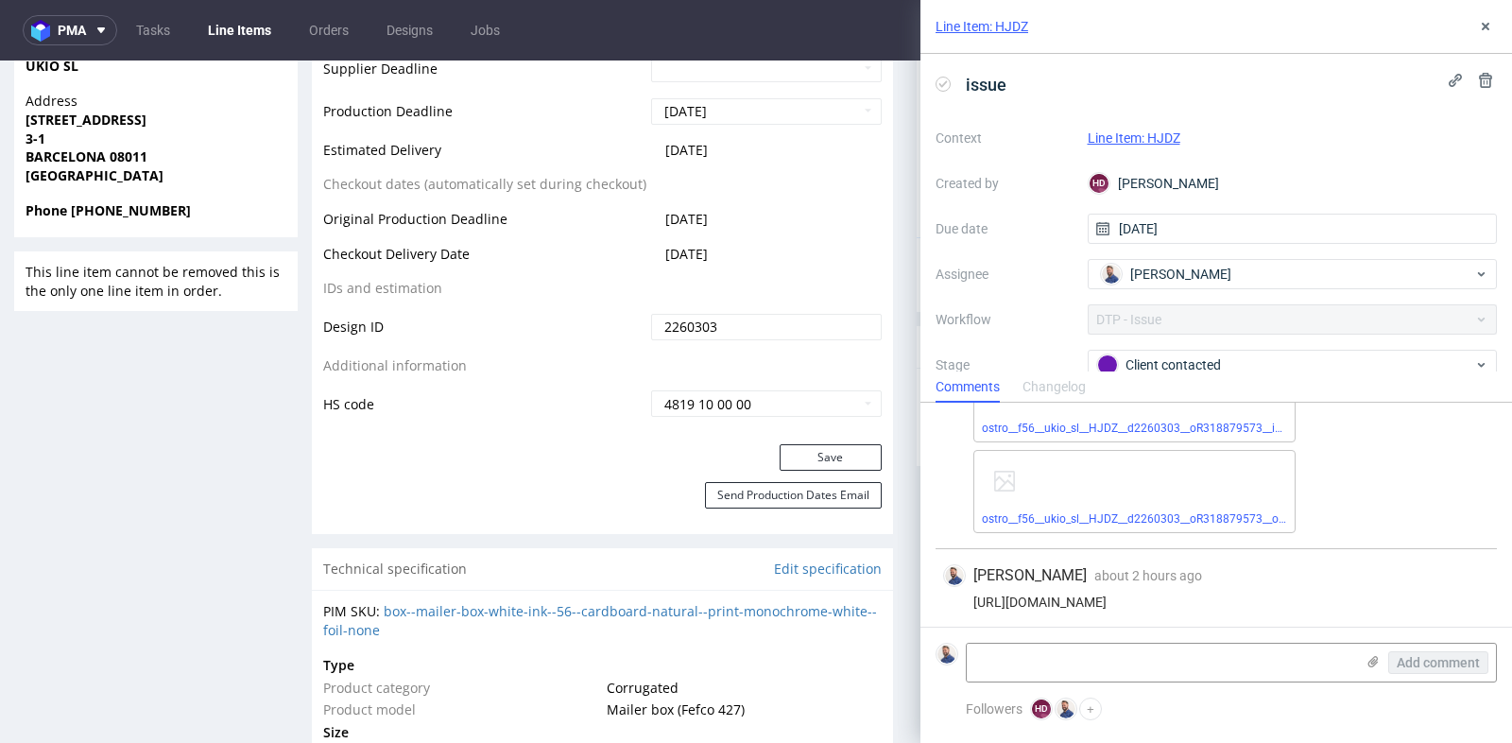
scroll to position [114, 0]
click at [1094, 659] on textarea at bounding box center [1160, 662] width 387 height 38
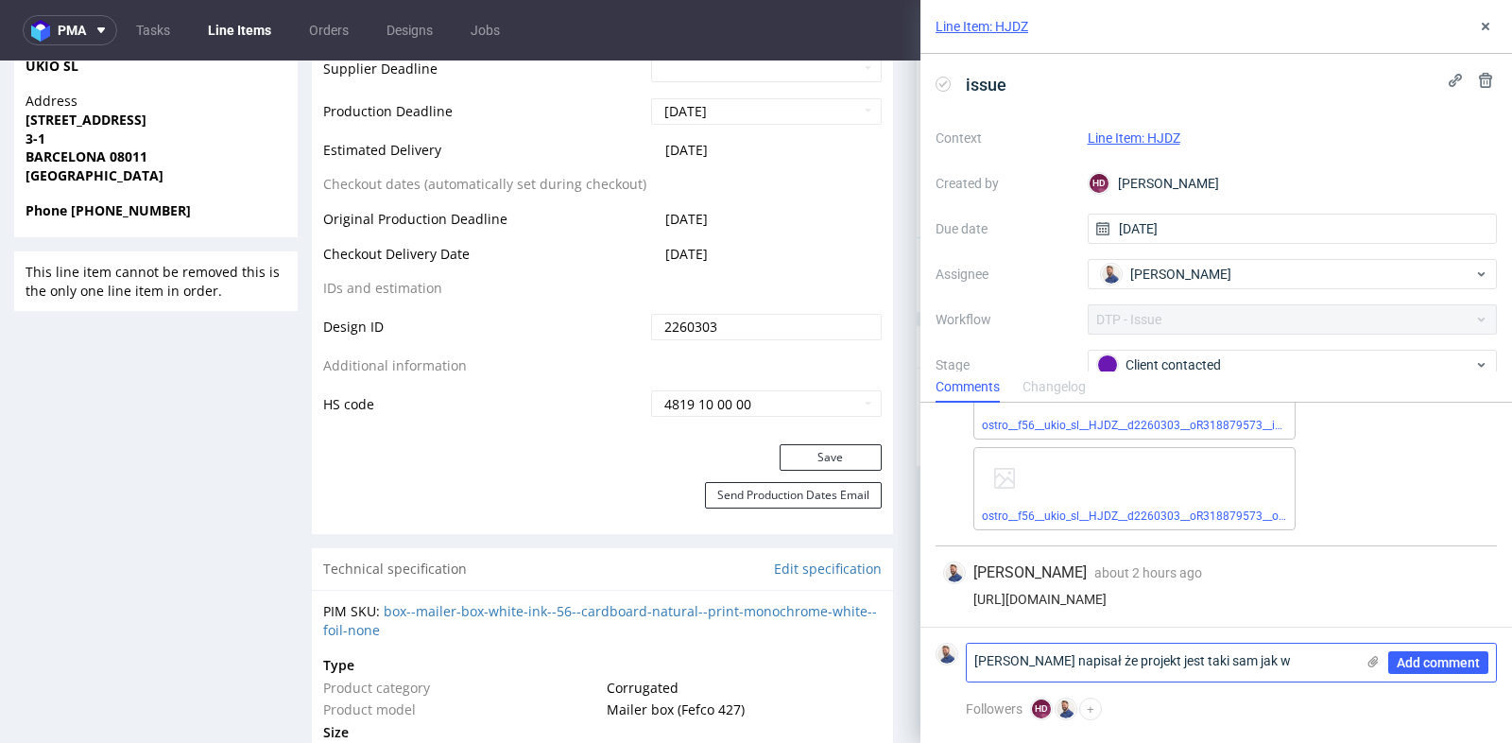
paste textarea "R137289202"
type textarea "[PERSON_NAME] napisał że projekt jest taki sam jak w R137289202"
click at [1415, 662] on span "Add comment" at bounding box center [1438, 662] width 83 height 13
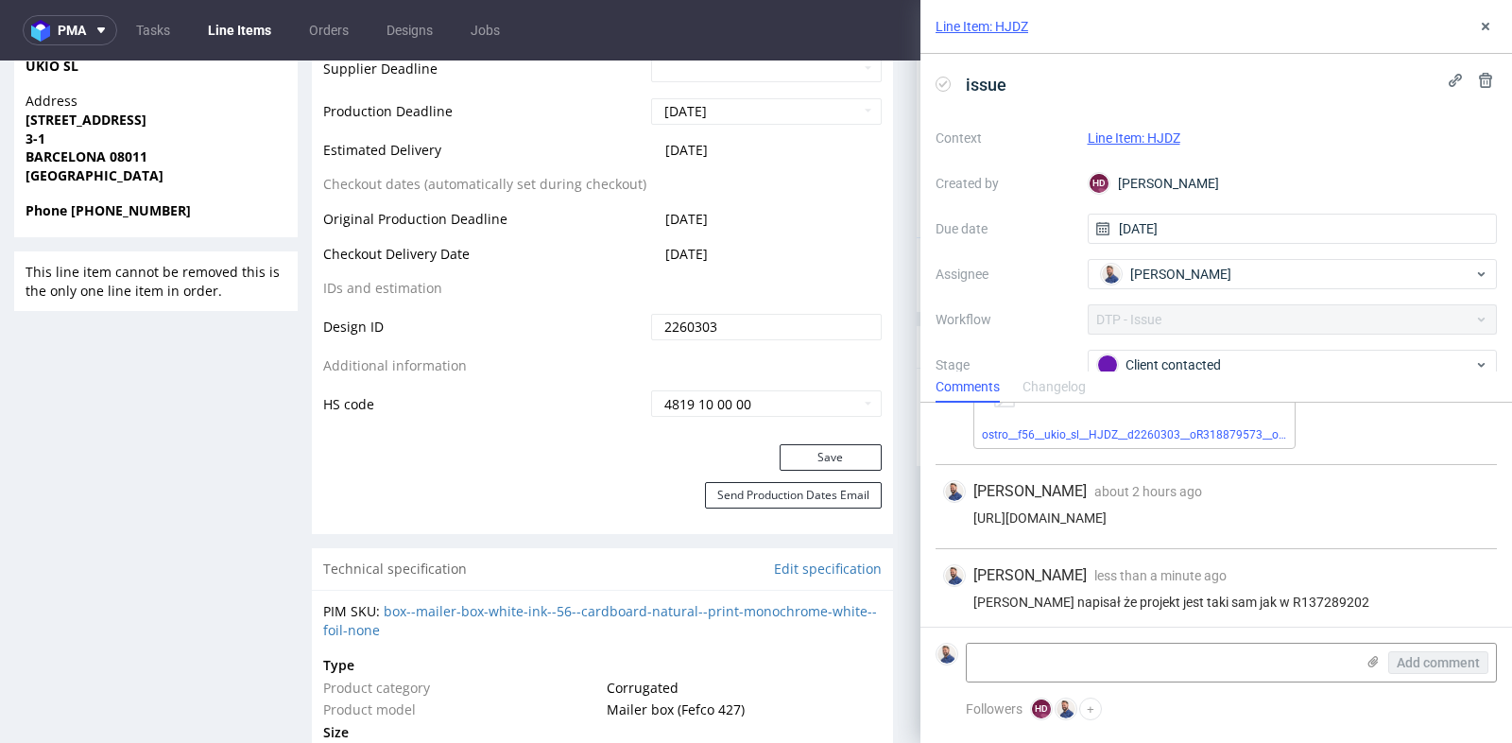
scroll to position [198, 0]
click at [1485, 26] on use at bounding box center [1486, 27] width 8 height 8
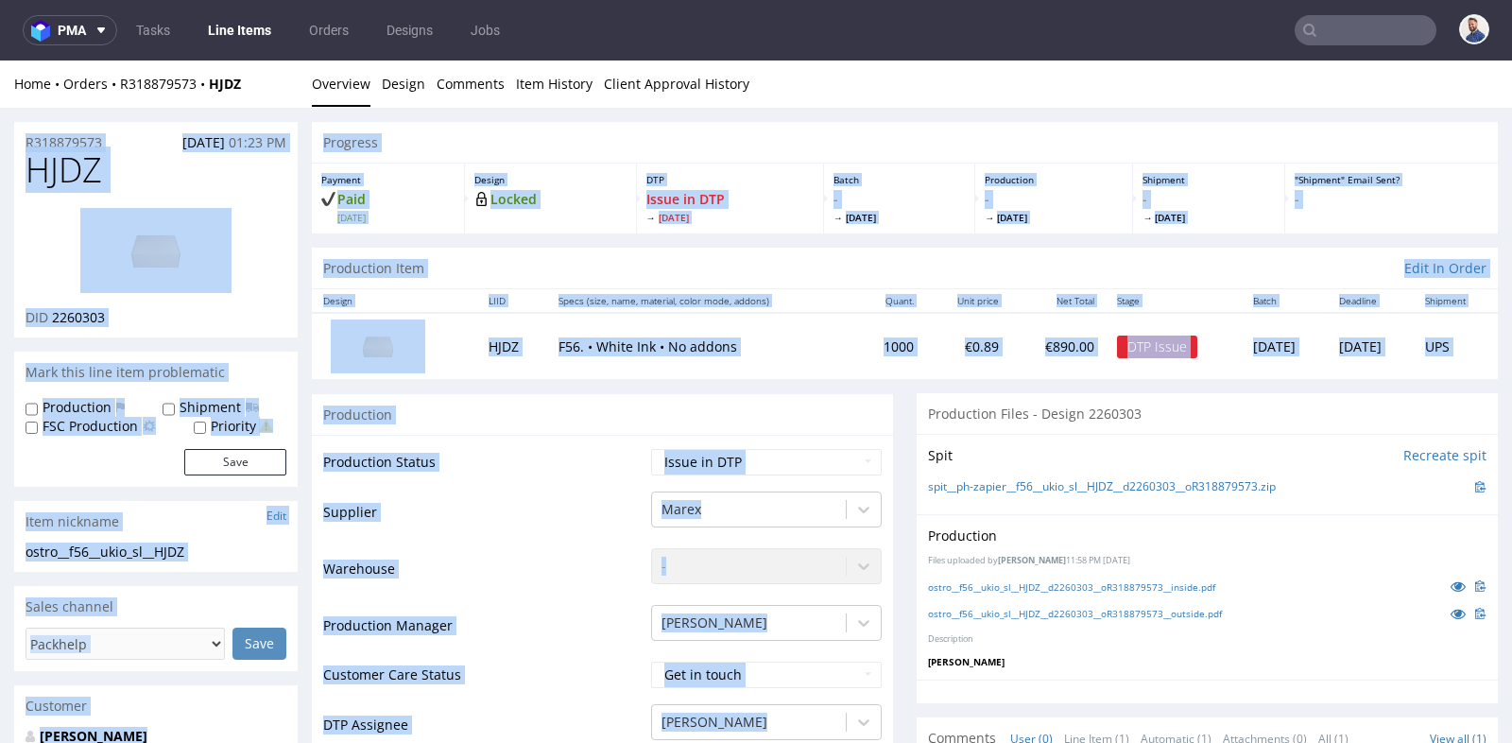
drag, startPoint x: 615, startPoint y: 462, endPoint x: 686, endPoint y: -102, distance: 568.5
click at [836, 449] on select "Waiting for Artwork Waiting for Diecut Waiting for Mockup Waiting for DTP Waiti…" at bounding box center [766, 462] width 231 height 26
select select "back_for_dtp"
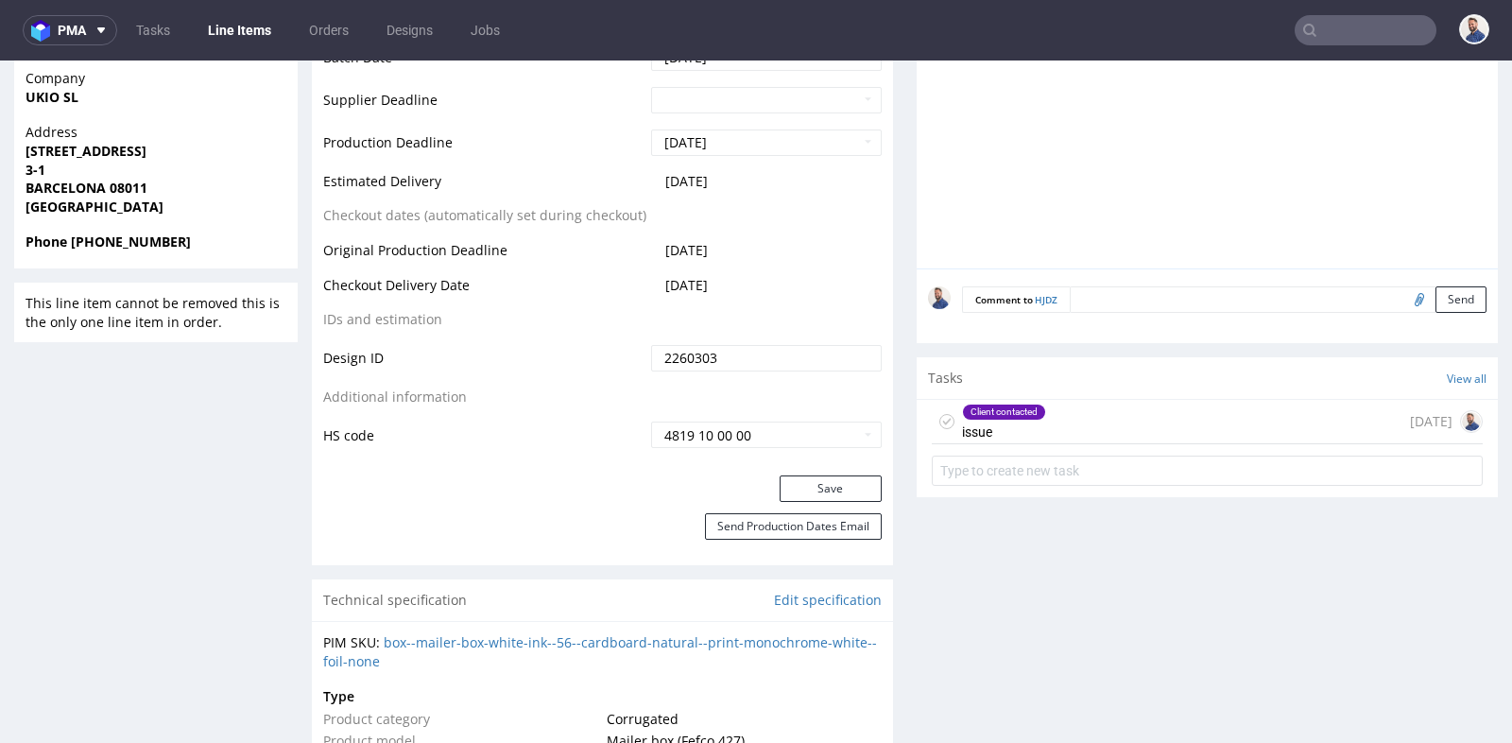
scroll to position [882, 0]
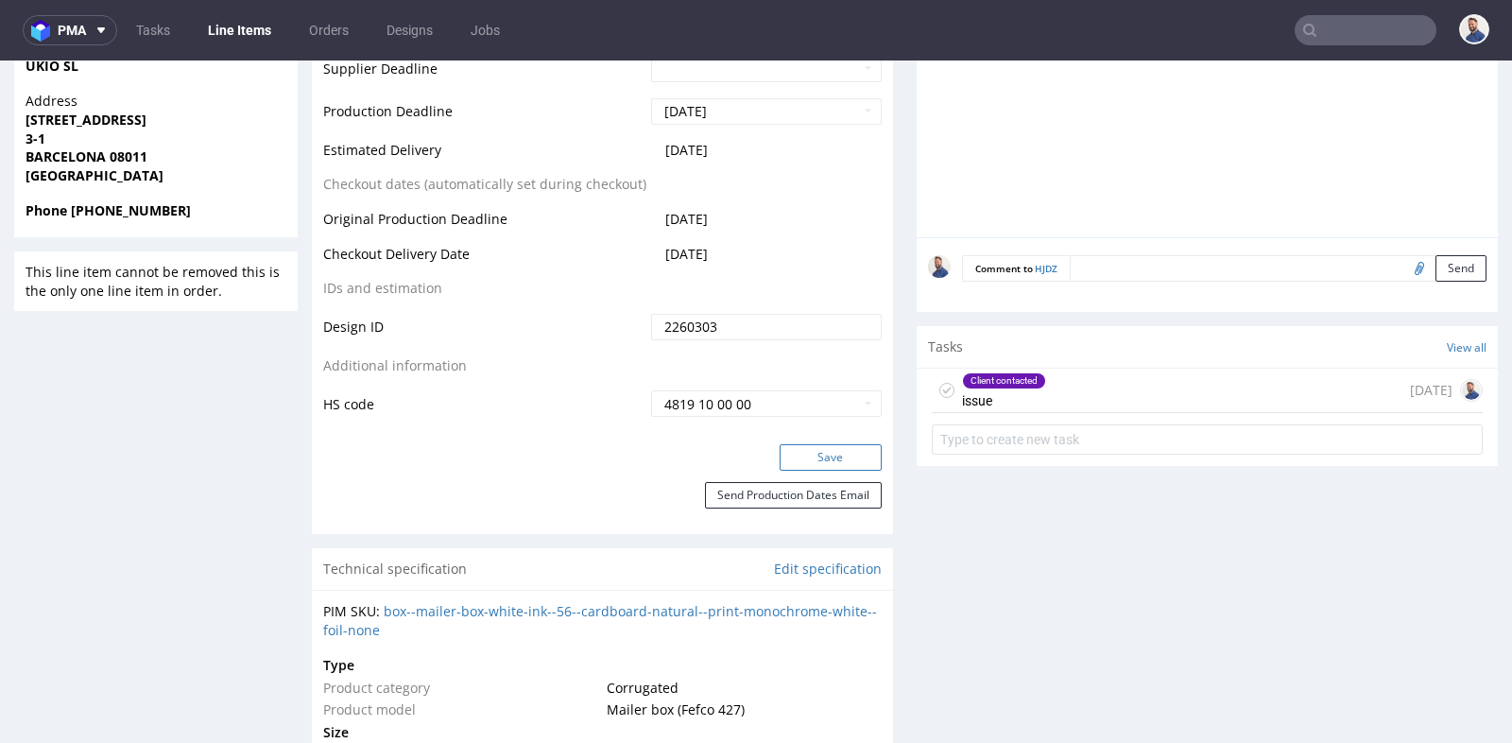
click at [849, 460] on button "Save" at bounding box center [831, 457] width 102 height 26
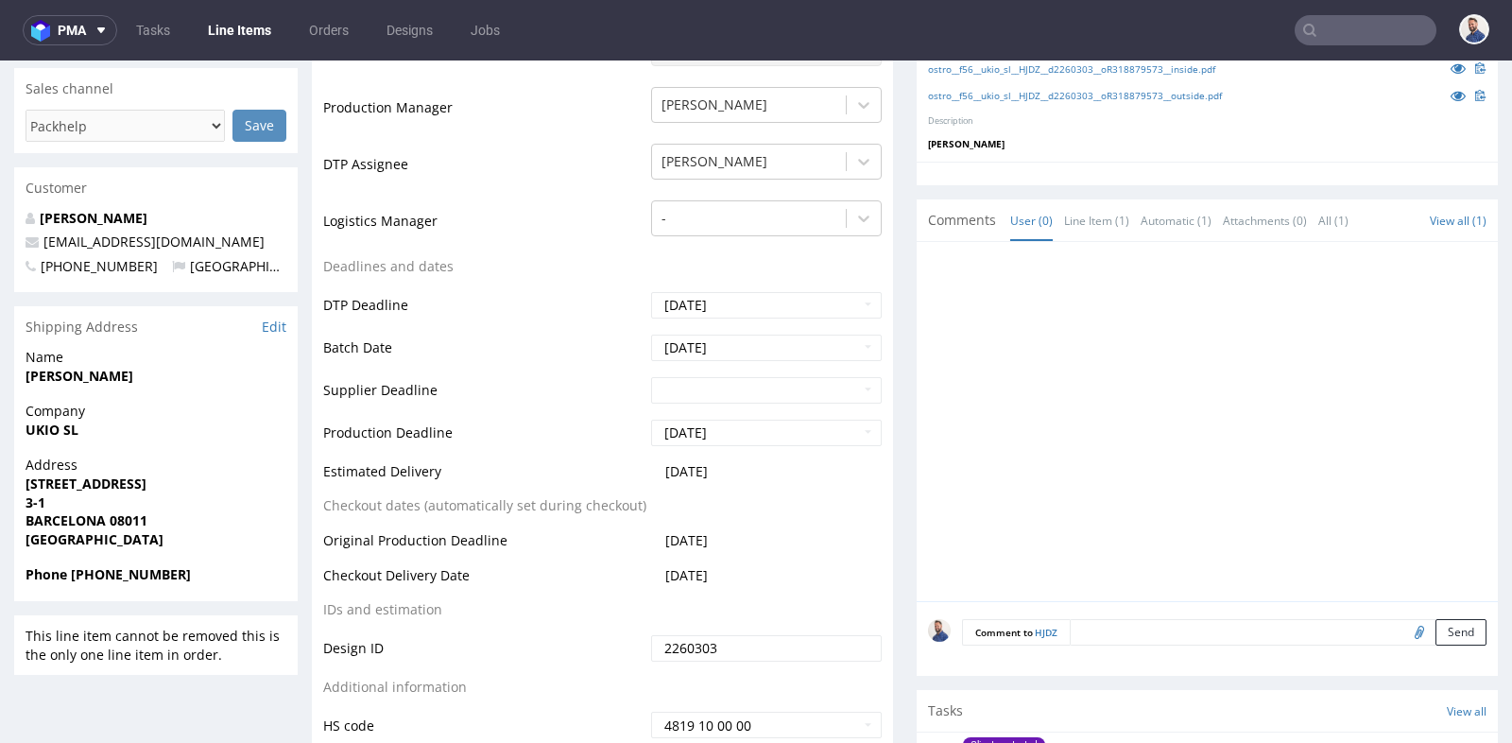
scroll to position [504, 0]
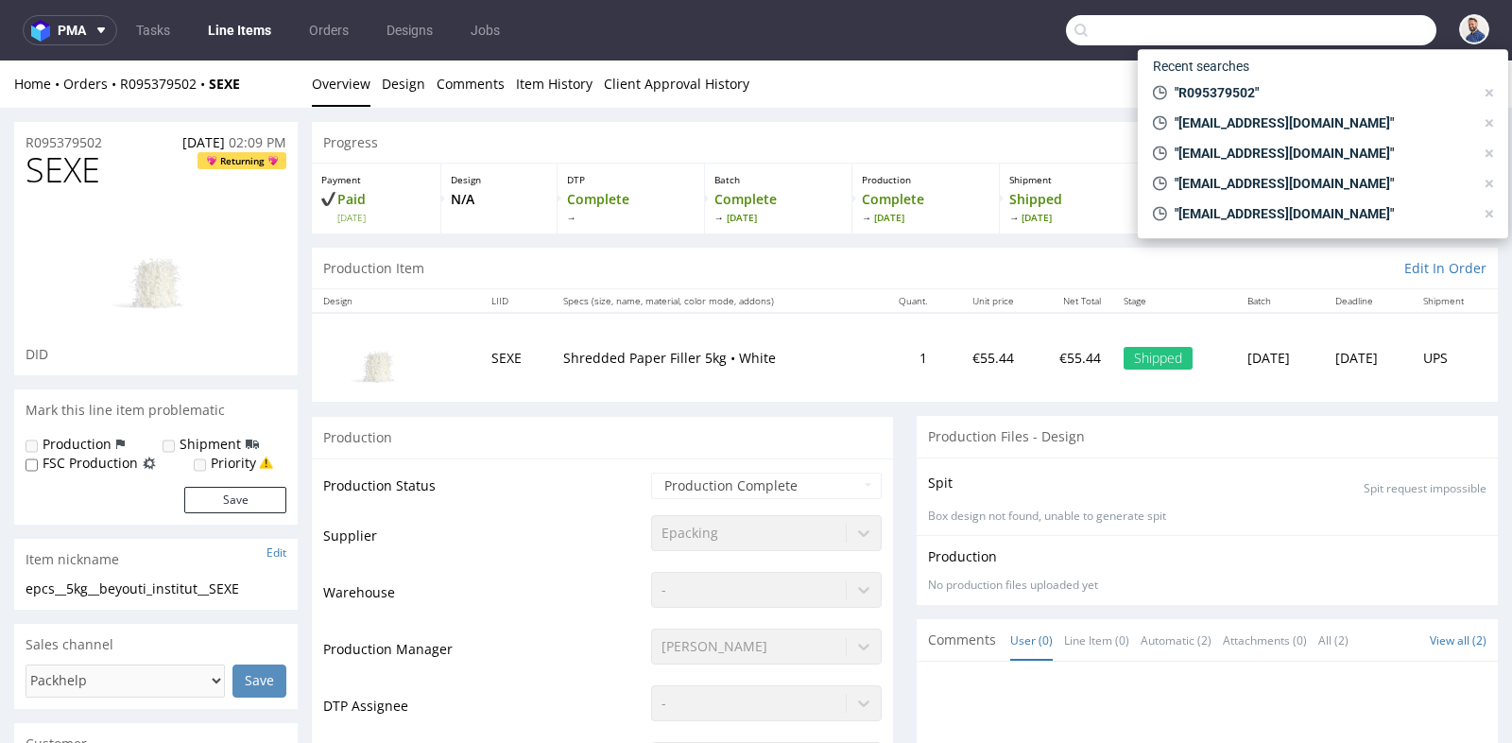
scroll to position [1763, 0]
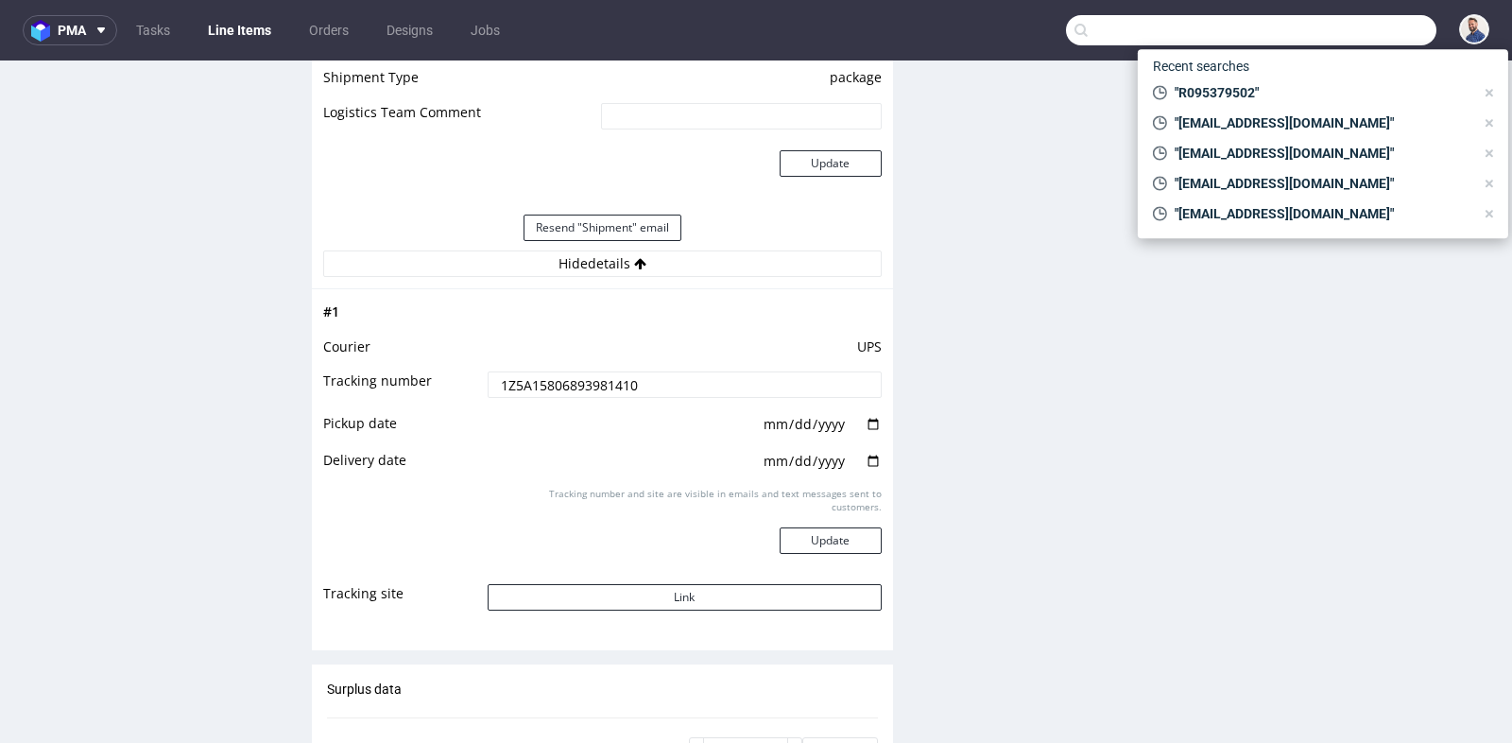
click at [1333, 25] on input "text" at bounding box center [1251, 30] width 370 height 30
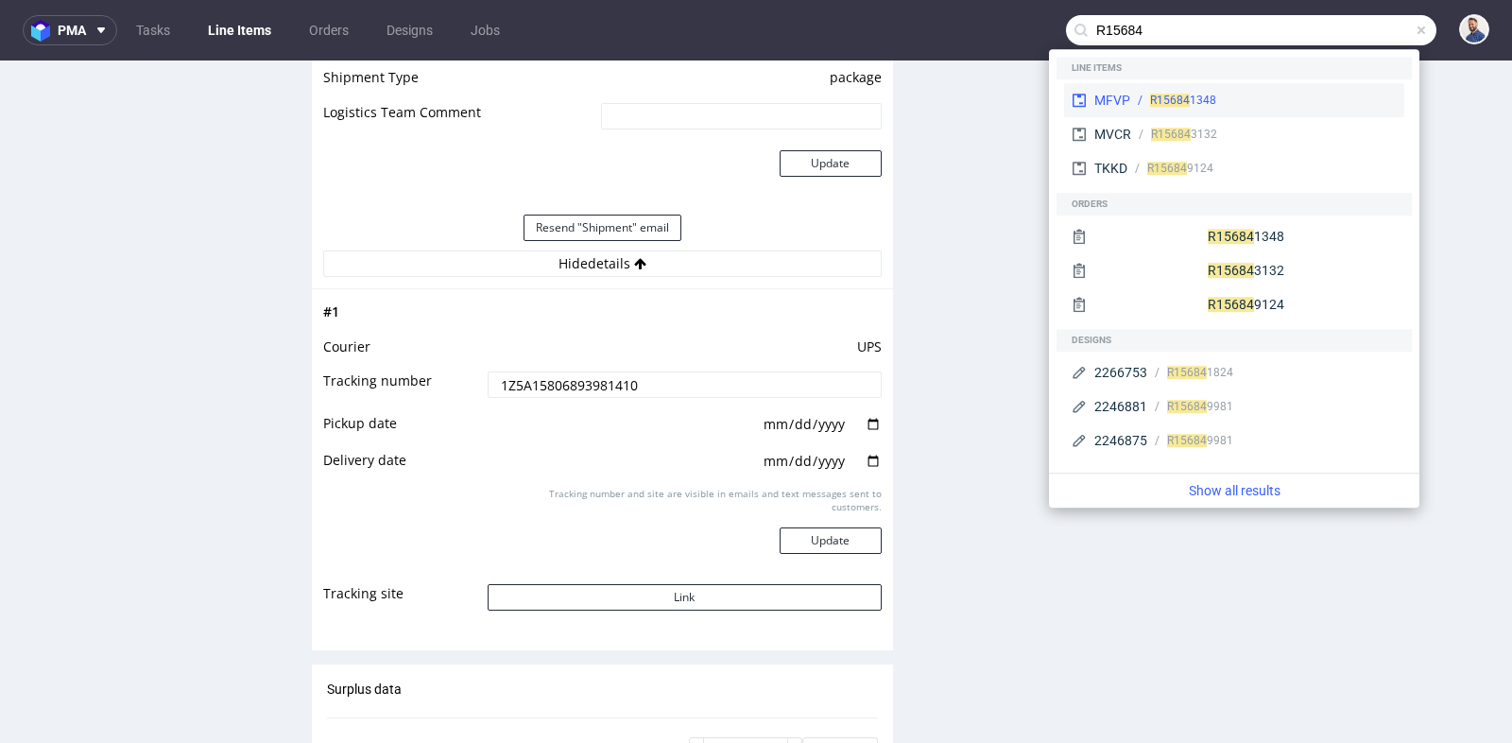
type input "R15684"
click at [1309, 103] on div "R15684 1348" at bounding box center [1263, 100] width 266 height 17
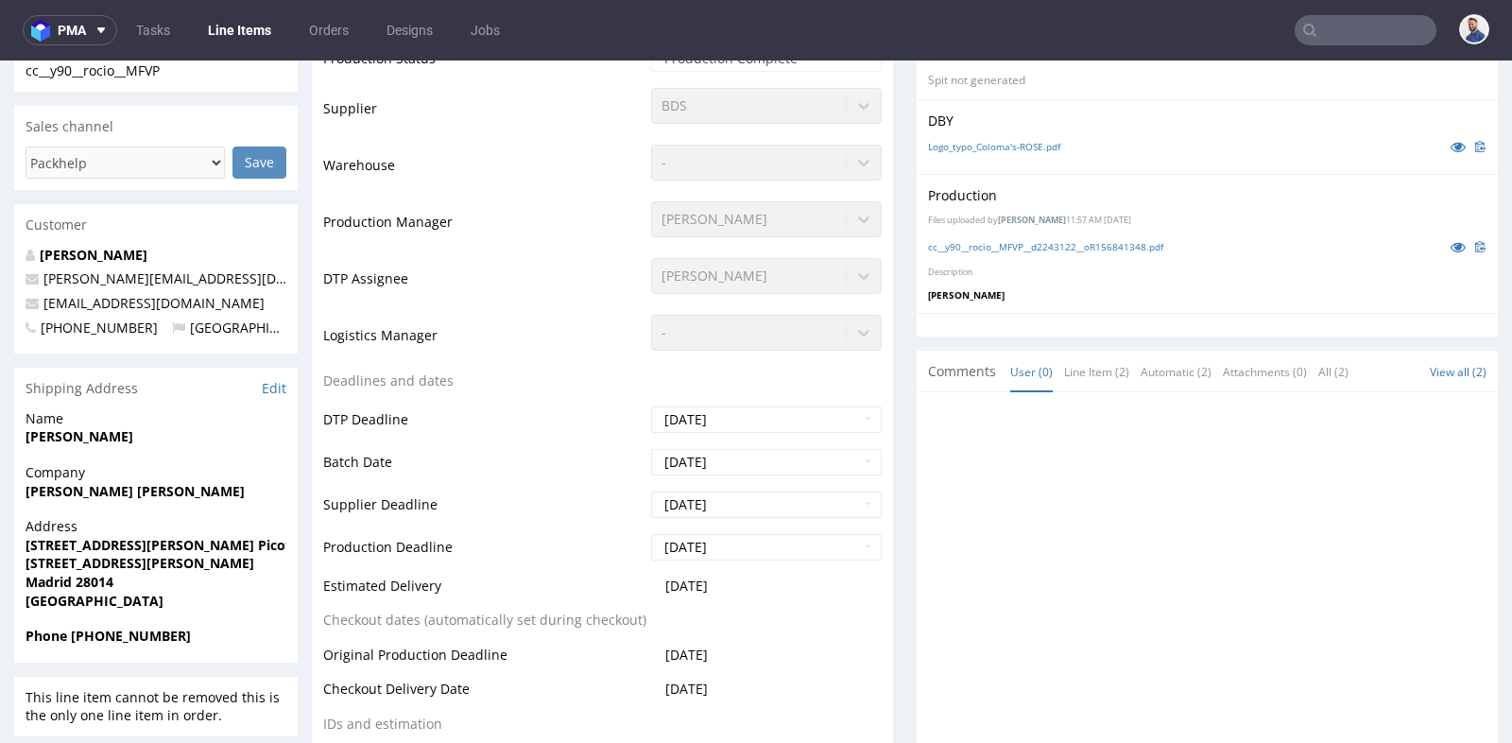
scroll to position [504, 0]
